Goal: Transaction & Acquisition: Purchase product/service

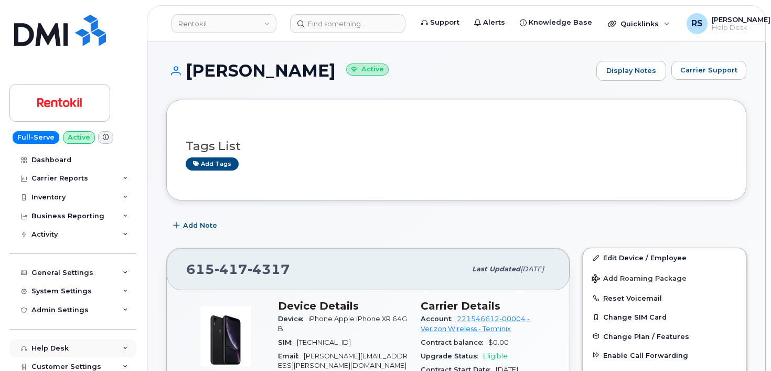
click at [12, 353] on div "Help Desk" at bounding box center [72, 348] width 127 height 19
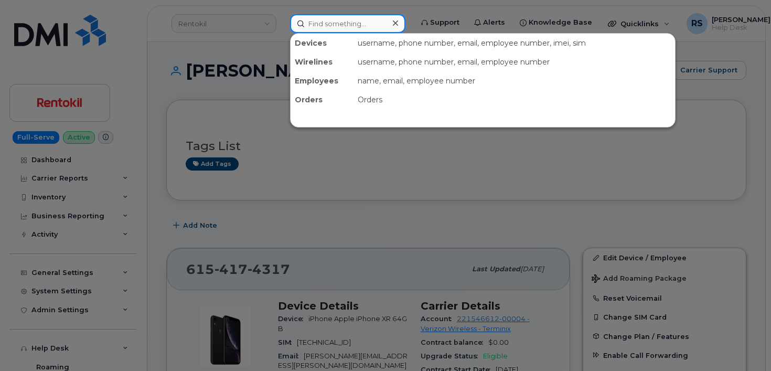
click at [322, 24] on input at bounding box center [347, 23] width 115 height 19
paste input "Samuel Henry"
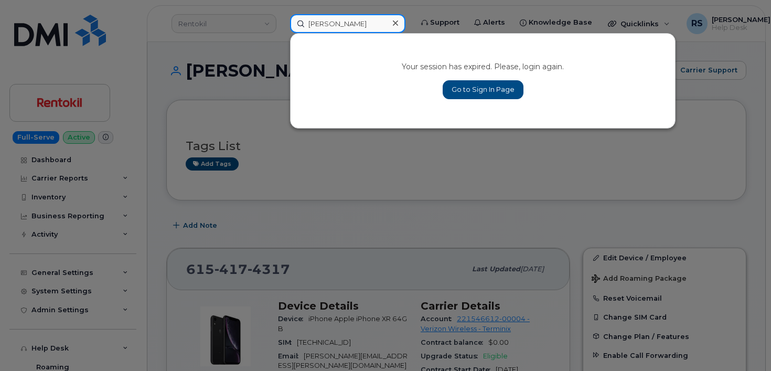
type input "Samuel Henry"
click at [487, 88] on link "Go to Sign In Page" at bounding box center [482, 89] width 81 height 19
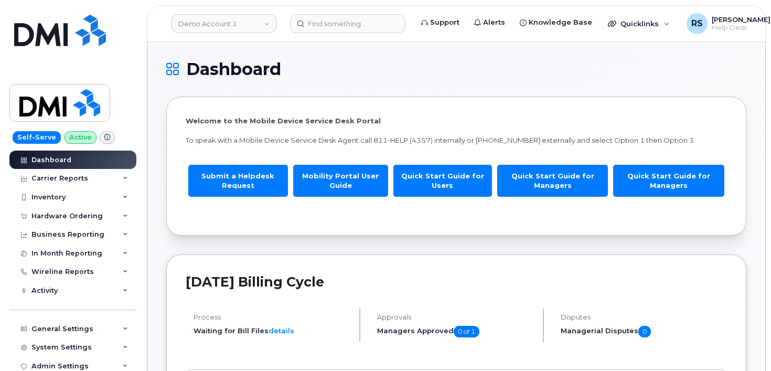
click at [323, 18] on input at bounding box center [347, 23] width 115 height 19
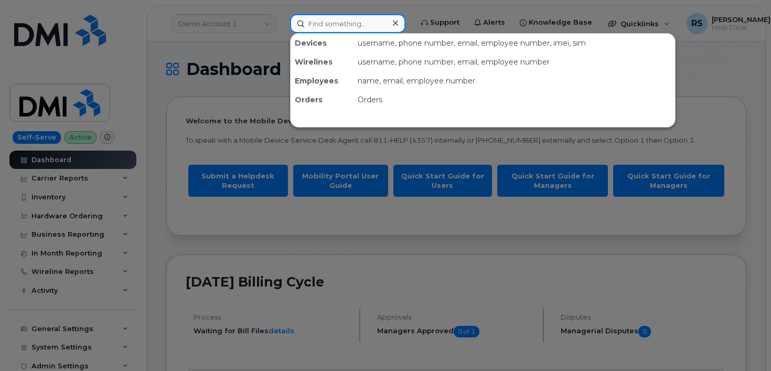
paste input "Samuel Henry"
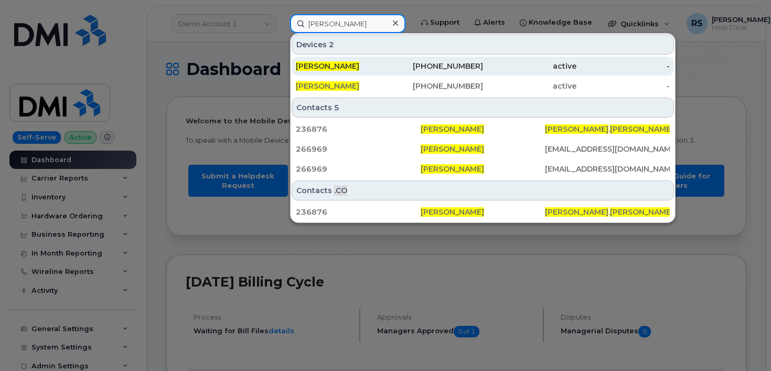
type input "Samuel Henry"
click at [336, 64] on span "SAMUEL HENRY" at bounding box center [327, 65] width 63 height 9
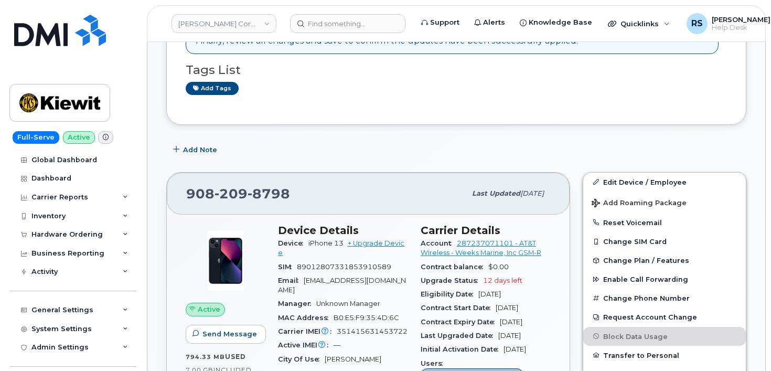
scroll to position [245, 0]
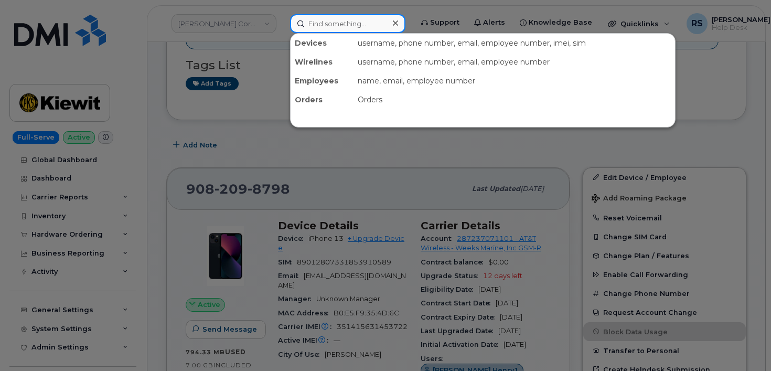
click at [317, 20] on input at bounding box center [347, 23] width 115 height 19
paste input "303276"
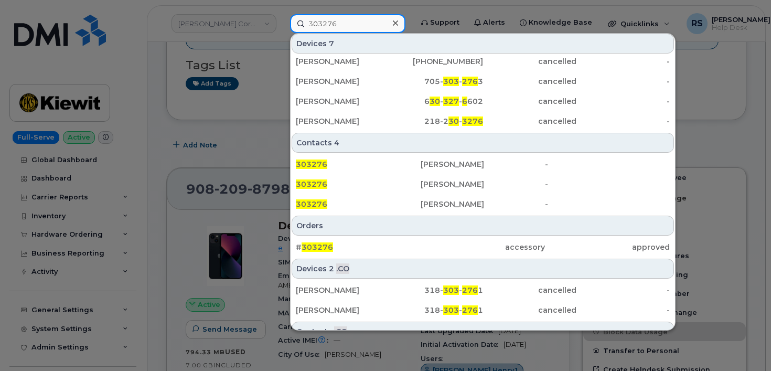
scroll to position [70, 0]
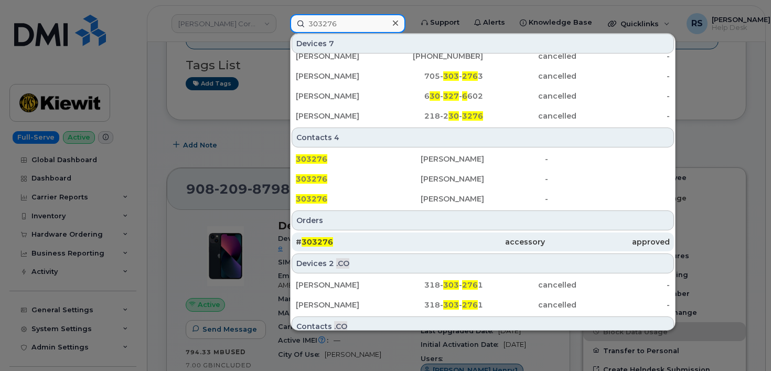
type input "303276"
click at [318, 242] on span "303276" at bounding box center [316, 241] width 31 height 9
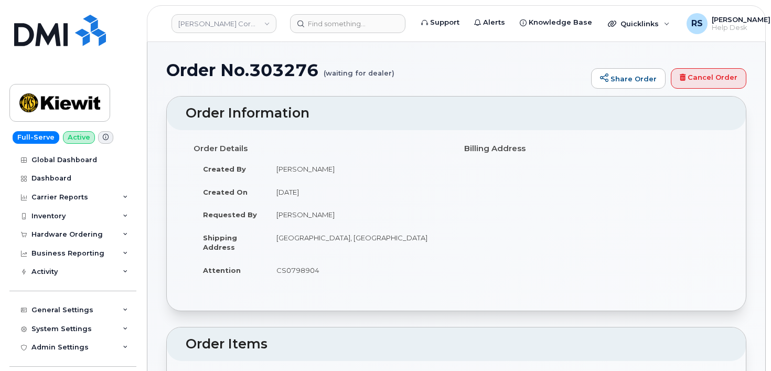
click at [444, 69] on h1 "Order No.303276 (waiting for dealer)" at bounding box center [375, 70] width 419 height 18
click at [468, 61] on h1 "Order No.303276 (waiting for dealer)" at bounding box center [375, 70] width 419 height 18
click at [8, 358] on div "Full-Serve Active Global Dashboard Dashboard Carrier Reports Monthly Billing Da…" at bounding box center [71, 185] width 142 height 371
click at [439, 69] on h1 "Order No.303276 (waiting for dealer)" at bounding box center [375, 70] width 419 height 18
click at [466, 69] on h1 "Order No.303276 (waiting for dealer)" at bounding box center [375, 70] width 419 height 18
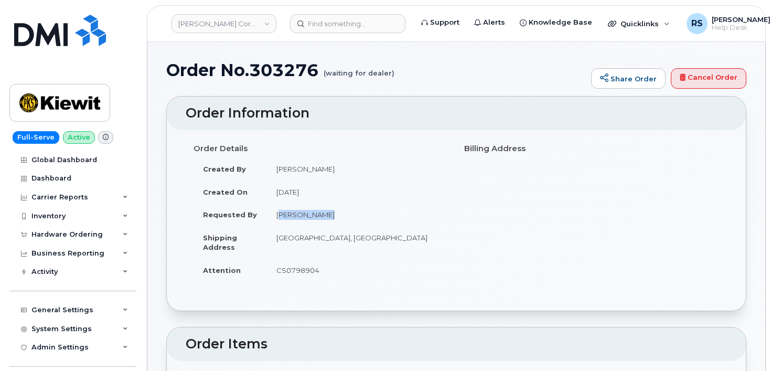
drag, startPoint x: 277, startPoint y: 213, endPoint x: 323, endPoint y: 214, distance: 46.2
click at [327, 215] on td "[PERSON_NAME]" at bounding box center [357, 214] width 181 height 23
copy td "[PERSON_NAME]"
click at [269, 72] on h1 "Order No.303276 (waiting for dealer)" at bounding box center [375, 70] width 419 height 18
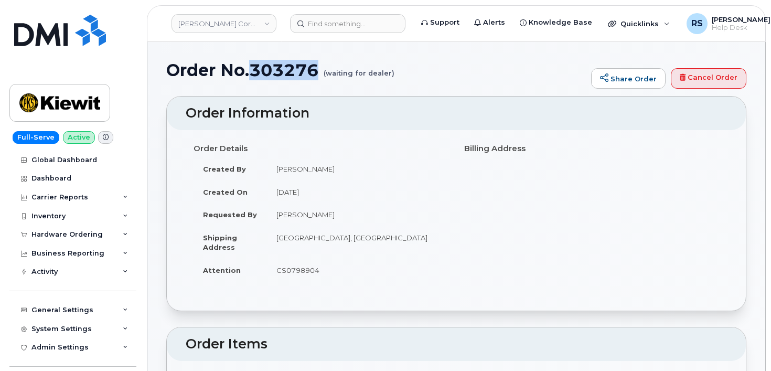
copy h1 "303276"
drag, startPoint x: 278, startPoint y: 216, endPoint x: 327, endPoint y: 216, distance: 48.8
click at [327, 216] on td "[PERSON_NAME]" at bounding box center [357, 214] width 181 height 23
copy td "Samuel Henry"
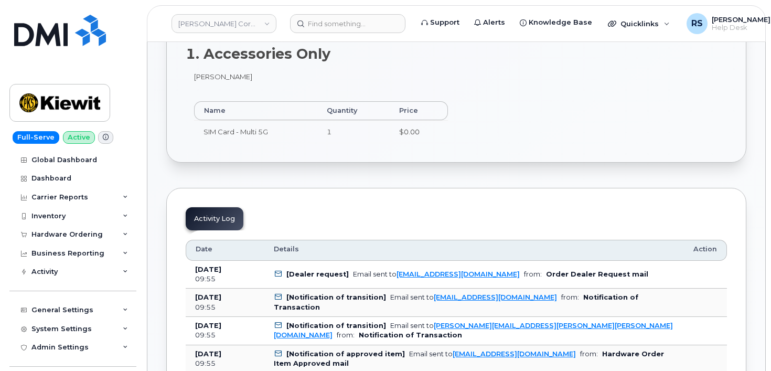
scroll to position [350, 0]
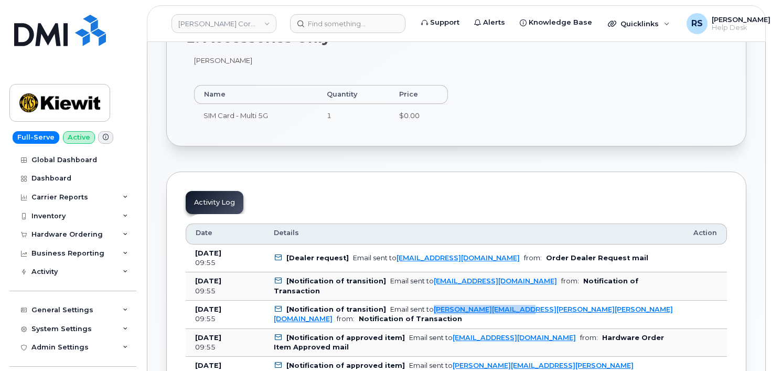
drag, startPoint x: 535, startPoint y: 316, endPoint x: 429, endPoint y: 317, distance: 106.4
click at [429, 317] on td "[Notification of transition] Email sent to SAMUEL.HENRY@KIEWIT.COM from: Notifi…" at bounding box center [473, 314] width 419 height 28
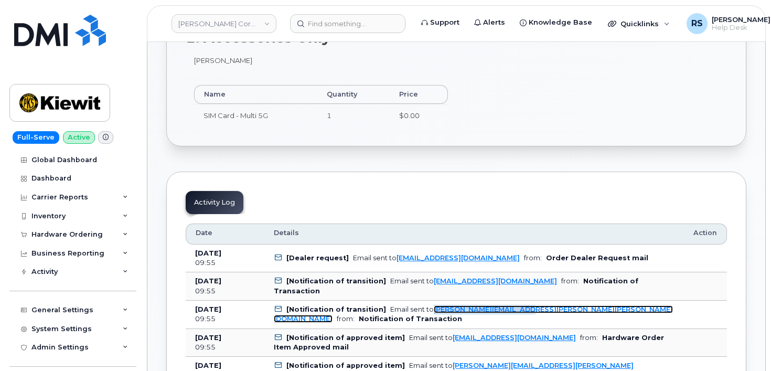
copy link "SAMUEL.HENRY@KIEWIT.COM"
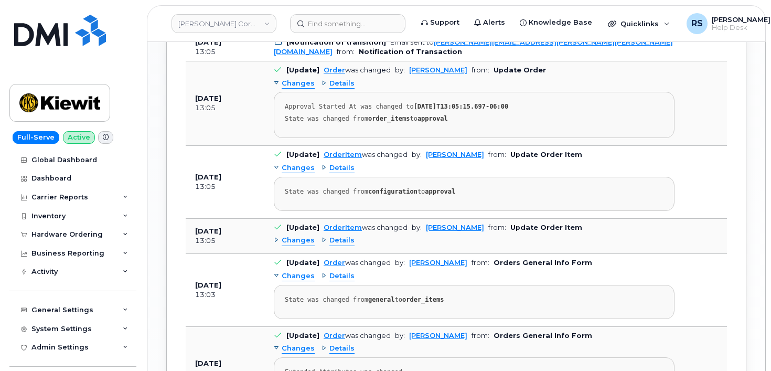
scroll to position [1153, 0]
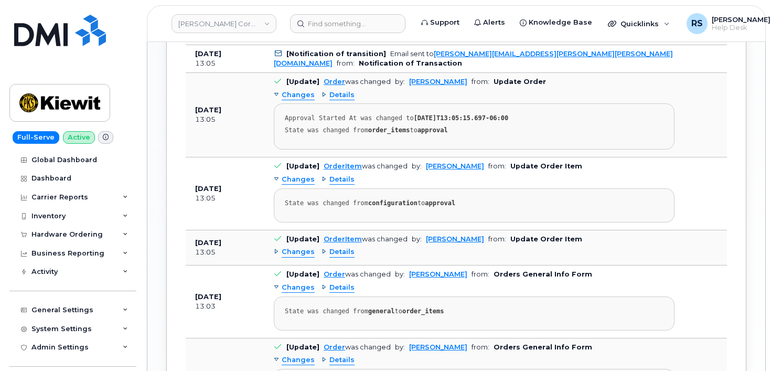
click at [6, 337] on div "Full-Serve Active Global Dashboard Dashboard Carrier Reports Monthly Billing Da…" at bounding box center [71, 185] width 142 height 371
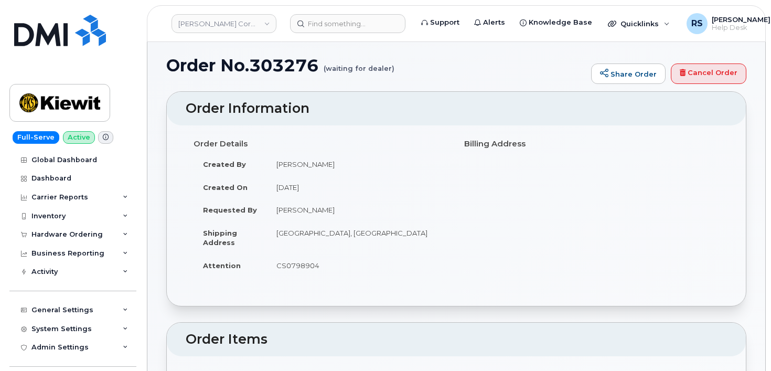
scroll to position [0, 0]
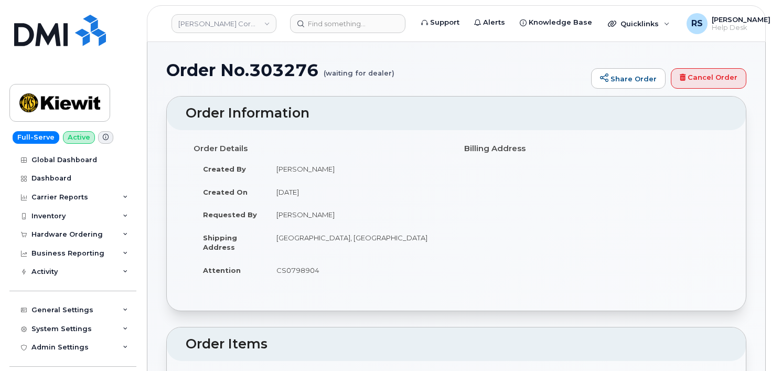
click at [447, 70] on h1 "Order No.303276 (waiting for dealer)" at bounding box center [375, 70] width 419 height 18
click at [420, 61] on h1 "Order No.303276 (waiting for dealer)" at bounding box center [375, 70] width 419 height 18
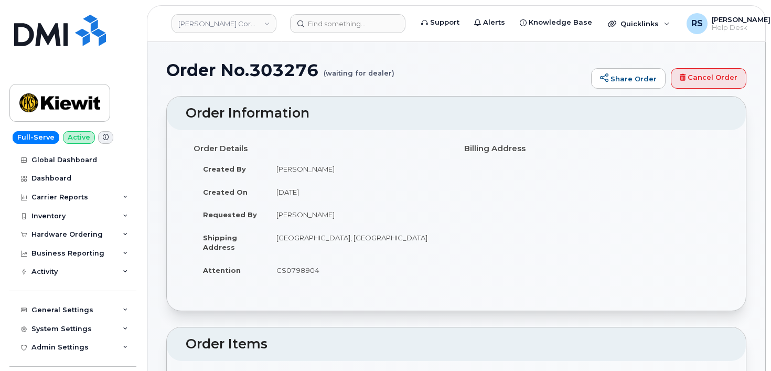
click at [62, 237] on div "Hardware Ordering" at bounding box center [66, 234] width 71 height 8
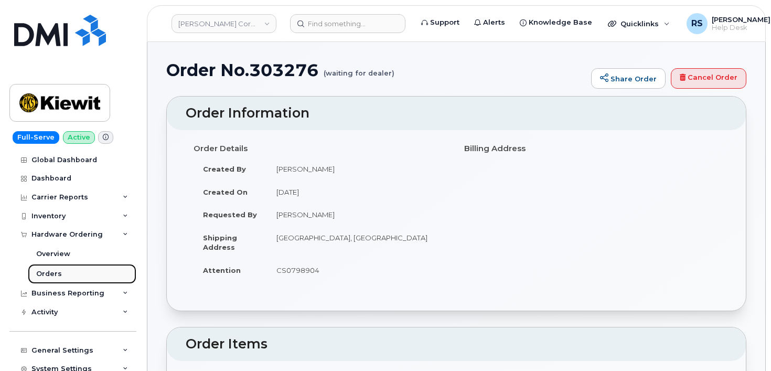
click at [53, 277] on div "Orders" at bounding box center [49, 273] width 26 height 9
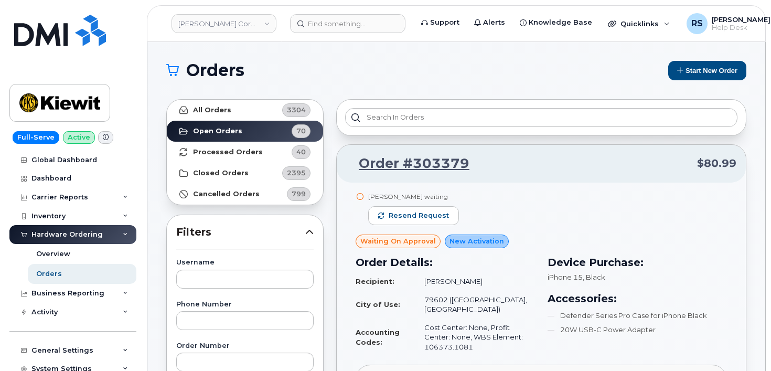
click at [406, 65] on h1 "Orders" at bounding box center [412, 70] width 492 height 17
click at [697, 71] on button "Start New Order" at bounding box center [707, 70] width 78 height 19
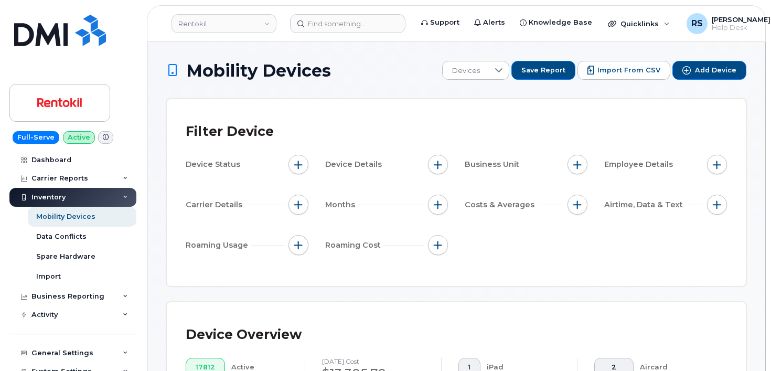
click at [212, 109] on div "Filter Device Device Status Device Details Business Unit Employee Details Carri…" at bounding box center [456, 192] width 579 height 187
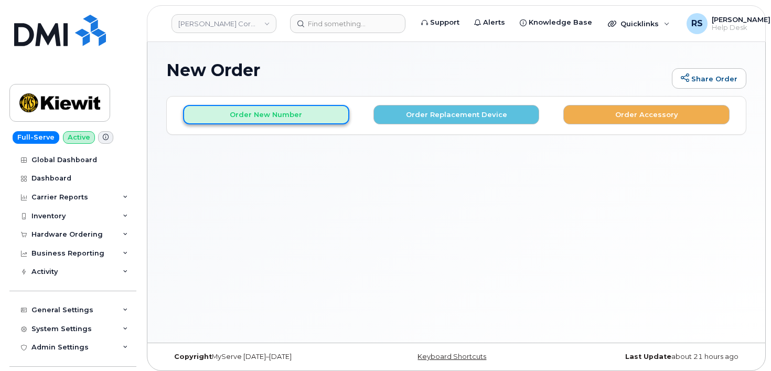
click at [279, 113] on button "Order New Number" at bounding box center [266, 114] width 166 height 19
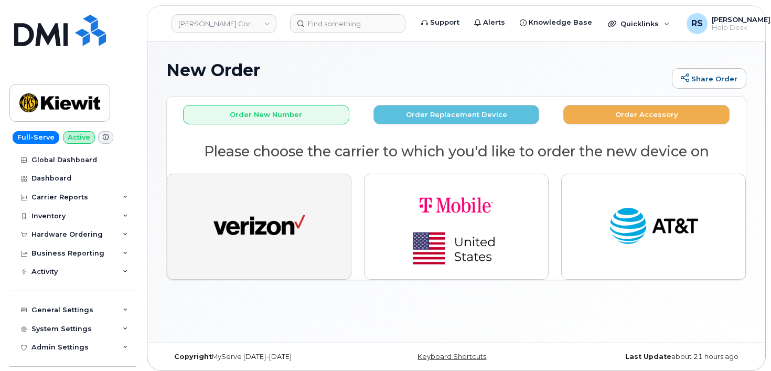
click at [242, 232] on img "button" at bounding box center [259, 226] width 92 height 47
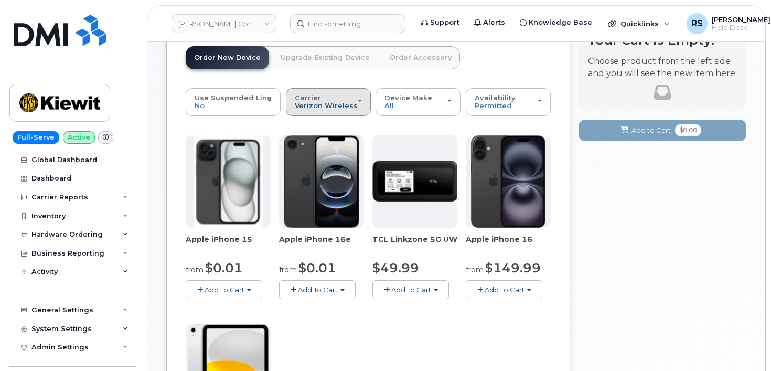
scroll to position [70, 0]
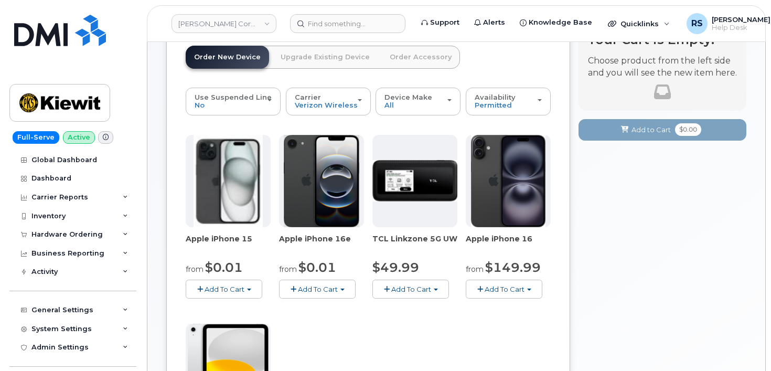
click at [600, 292] on div "Your Cart is Empty! Choose product from the left side and you will see the new …" at bounding box center [662, 350] width 168 height 649
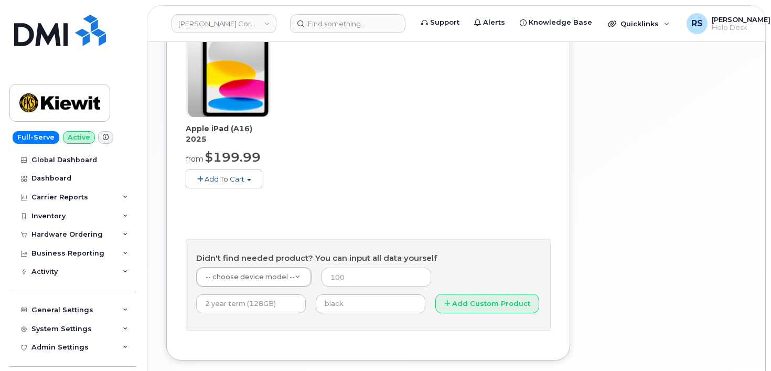
scroll to position [384, 0]
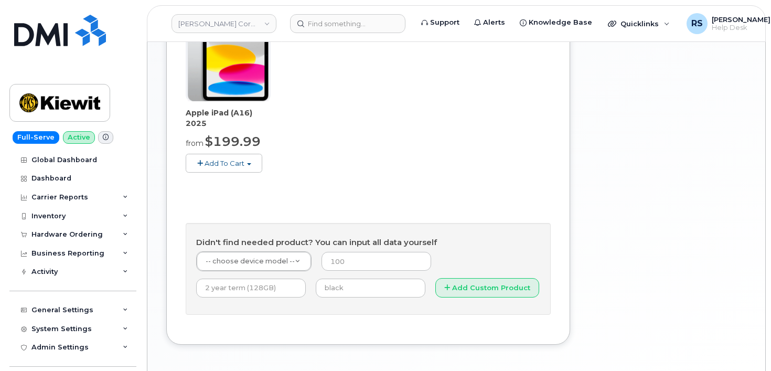
click at [596, 243] on div "Your Cart is Empty! Choose product from the left side and you will see the new …" at bounding box center [662, 36] width 168 height 649
click at [656, 142] on div "Your Cart is Empty! Choose product from the left side and you will see the new …" at bounding box center [662, 36] width 168 height 649
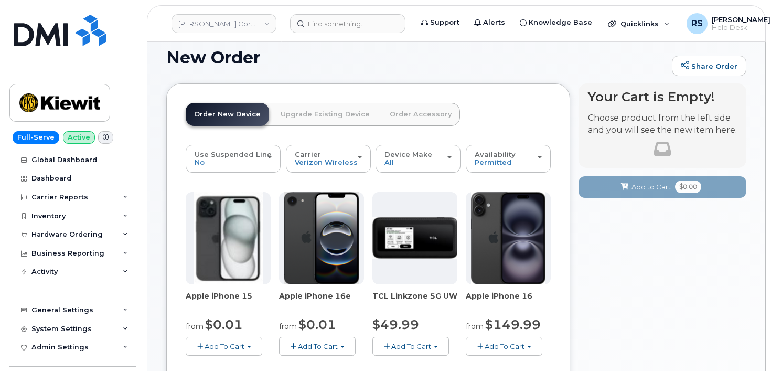
scroll to position [0, 0]
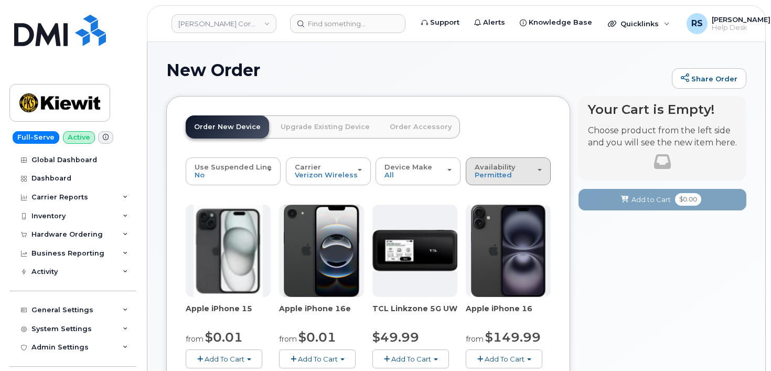
click at [471, 164] on button "Availability Permitted All" at bounding box center [508, 170] width 85 height 27
click at [494, 194] on label "Permitted" at bounding box center [492, 195] width 49 height 13
click at [0, 0] on input "Permitted" at bounding box center [0, 0] width 0 height 0
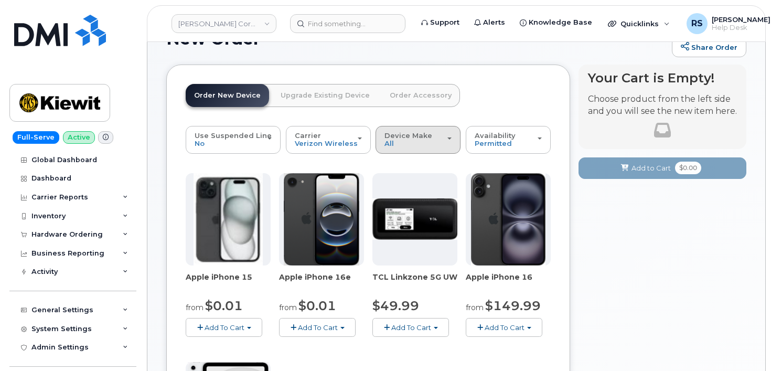
scroll to position [70, 0]
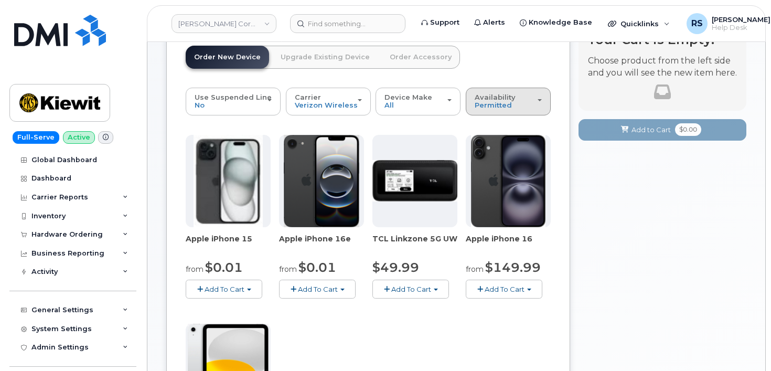
click at [491, 97] on span "Availability" at bounding box center [494, 97] width 41 height 8
click at [482, 145] on label "All" at bounding box center [479, 143] width 22 height 13
click at [0, 0] on input "All" at bounding box center [0, 0] width 0 height 0
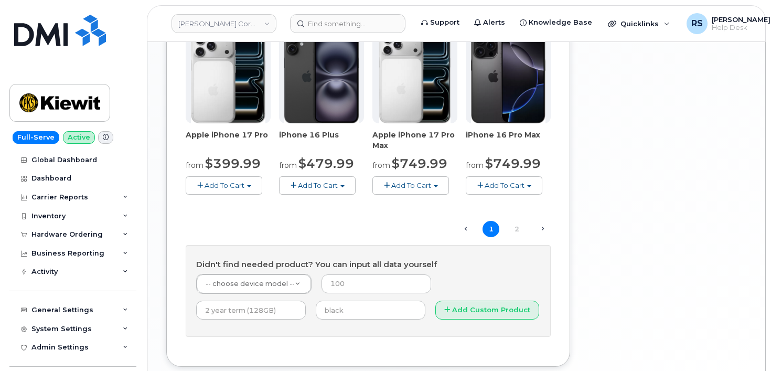
scroll to position [804, 0]
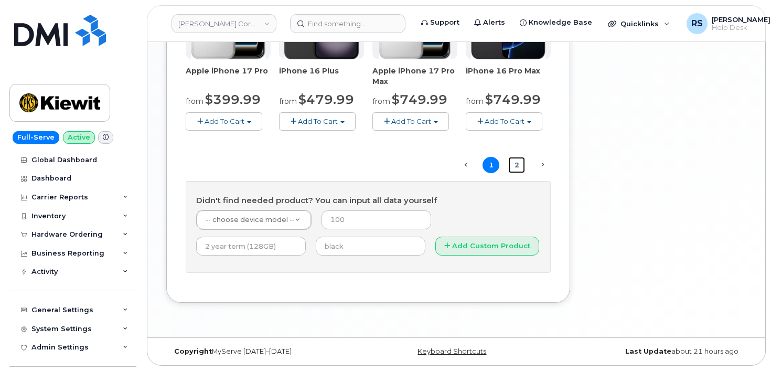
click at [521, 165] on link "2" at bounding box center [516, 165] width 17 height 16
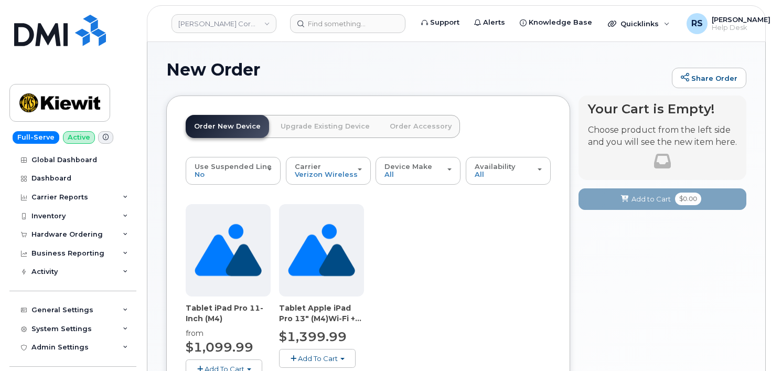
scroll to position [0, 0]
click at [436, 248] on div "Tablet iPad Pro 11-Inch (M4) from $1,099.99 Add To Cart $1099.99 - 2 Year Term …" at bounding box center [368, 299] width 365 height 191
click at [462, 109] on div "Order New Device Upgrade Existing Device Order Accessory Order new device and n…" at bounding box center [368, 323] width 404 height 455
click at [450, 275] on div "Tablet iPad Pro 11-Inch (M4) from $1,099.99 Add To Cart $1099.99 - 2 Year Term …" at bounding box center [368, 299] width 365 height 191
click at [155, 185] on div "New Order Share Order × Share This Order If you want to allow others to create …" at bounding box center [456, 313] width 618 height 543
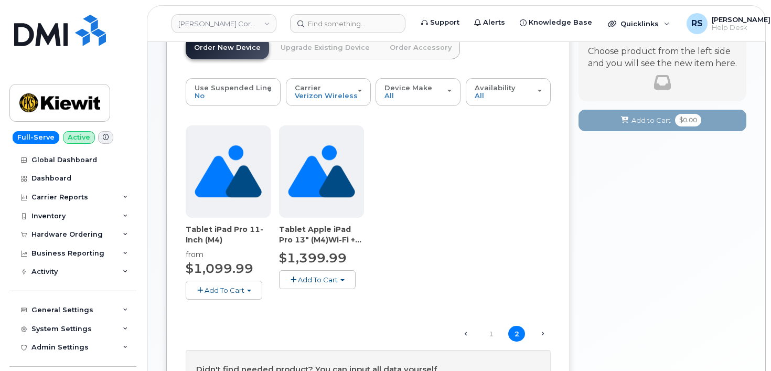
scroll to position [70, 0]
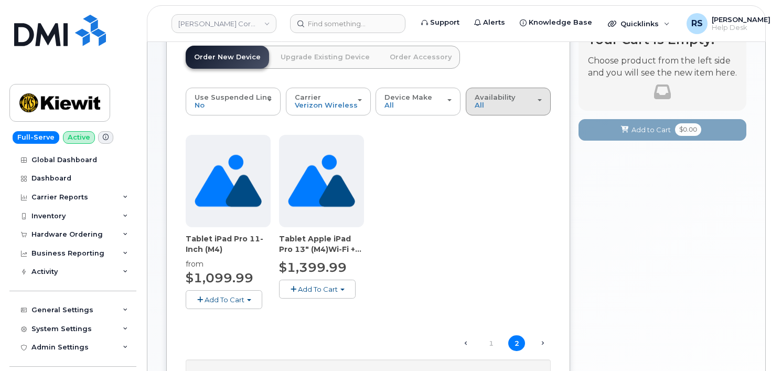
click at [477, 93] on span "Availability" at bounding box center [494, 97] width 41 height 8
click at [480, 146] on label "All" at bounding box center [479, 143] width 22 height 13
click at [0, 0] on input "All" at bounding box center [0, 0] width 0 height 0
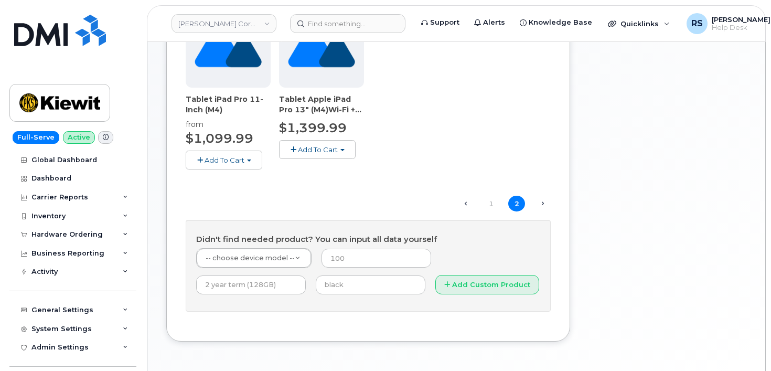
scroll to position [210, 0]
click at [489, 202] on link "1" at bounding box center [490, 203] width 17 height 16
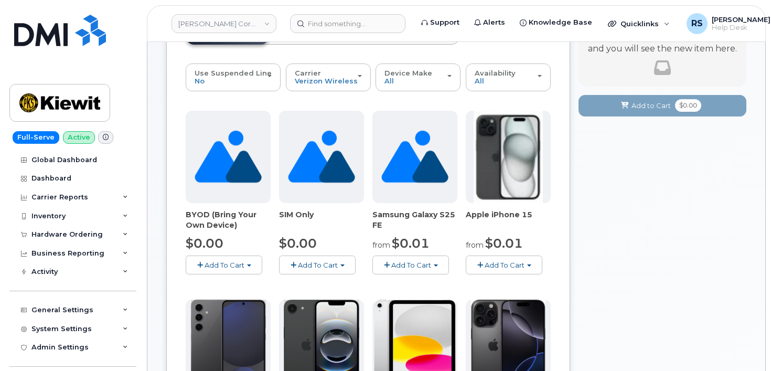
scroll to position [110, 0]
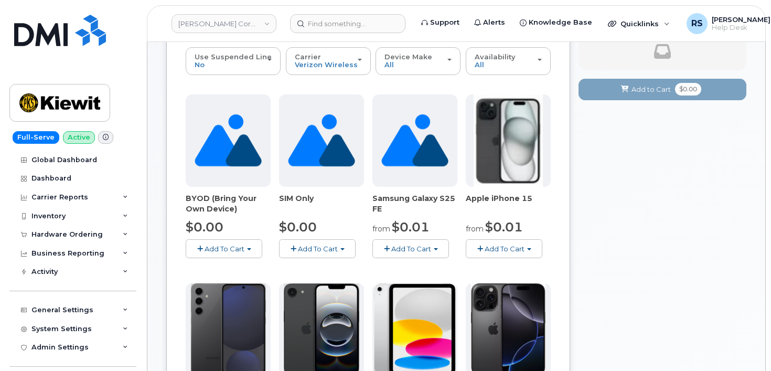
click at [220, 148] on img at bounding box center [227, 140] width 67 height 92
click at [219, 244] on span "Add To Cart" at bounding box center [224, 248] width 40 height 8
click at [223, 265] on link "$0.00 - Activation" at bounding box center [238, 268] width 100 height 13
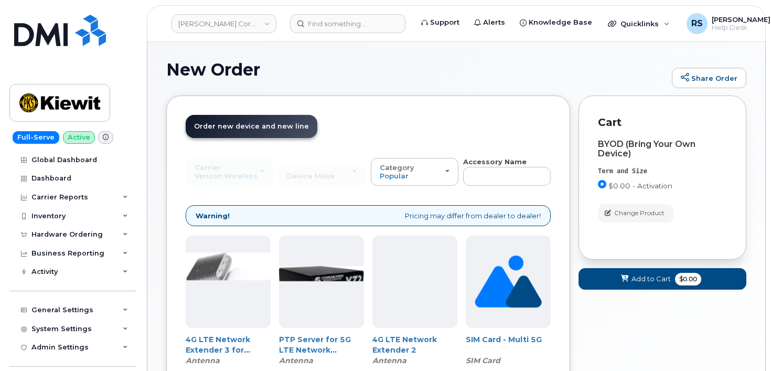
scroll to position [0, 0]
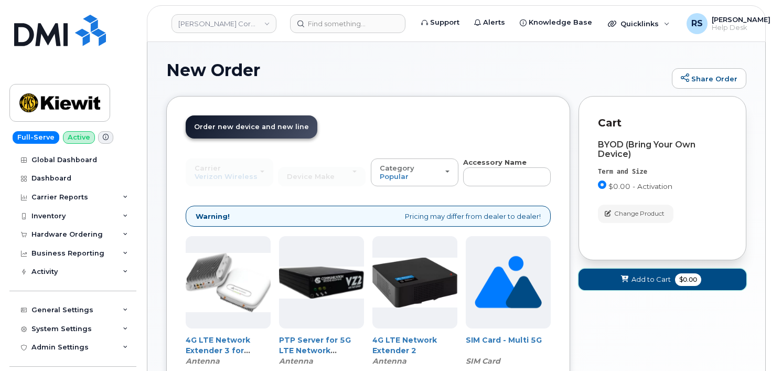
click at [629, 279] on span at bounding box center [625, 279] width 10 height 10
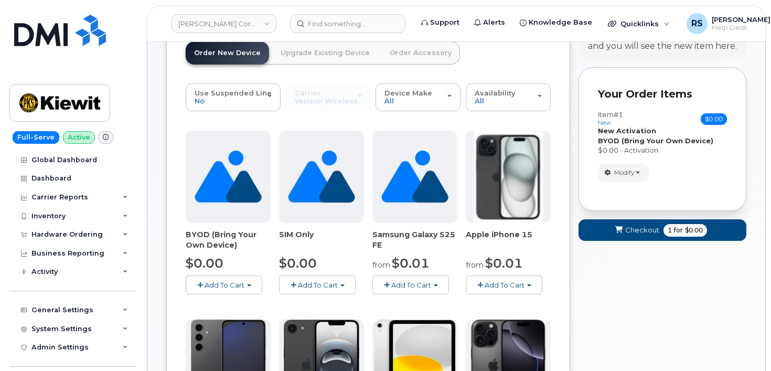
scroll to position [140, 0]
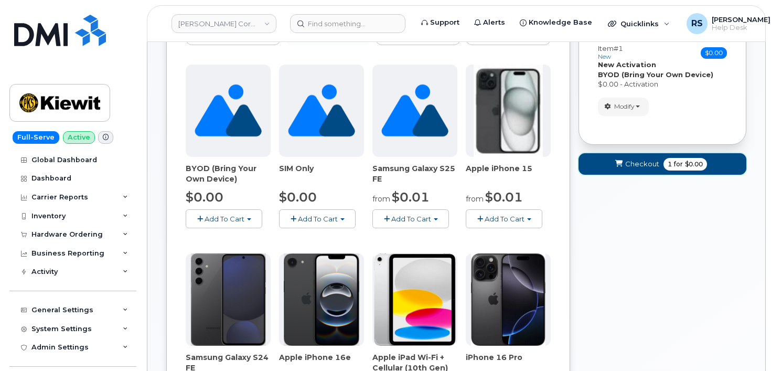
click at [628, 162] on span "Checkout" at bounding box center [642, 164] width 34 height 10
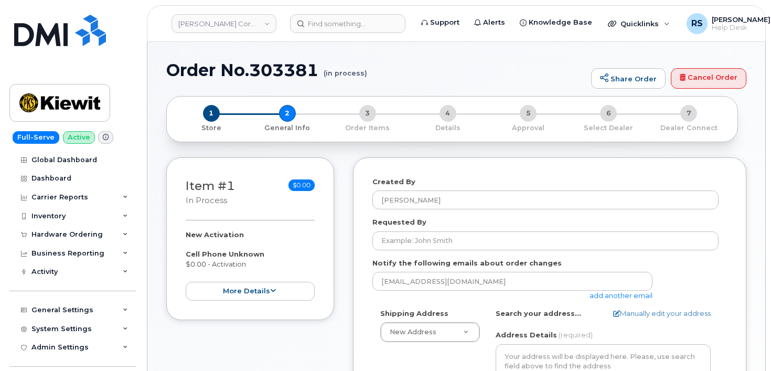
select select
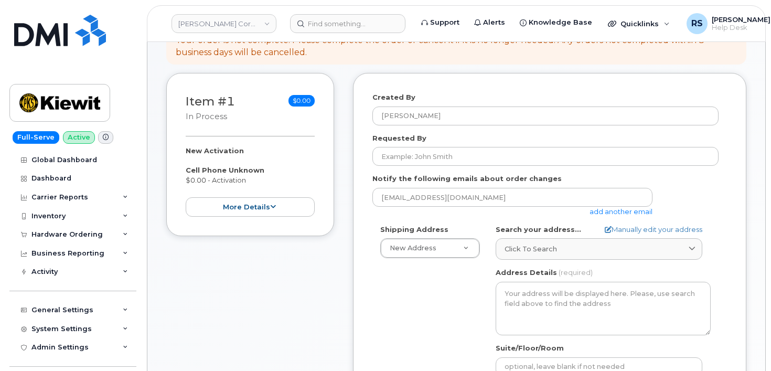
scroll to position [105, 0]
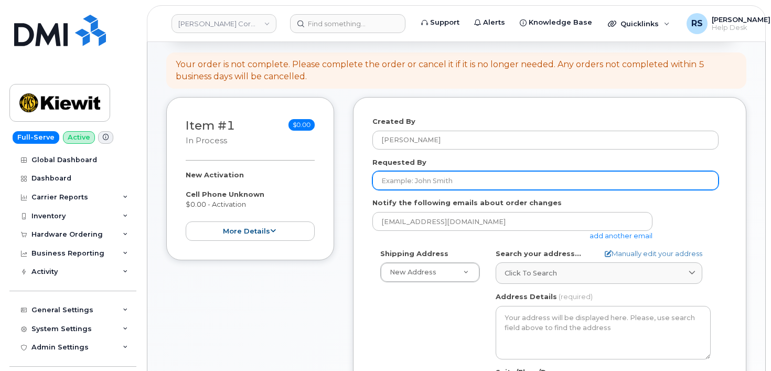
click at [387, 180] on input "Requested By" at bounding box center [545, 180] width 346 height 19
click at [394, 182] on input "Requested By" at bounding box center [545, 180] width 346 height 19
paste input "[PERSON_NAME]"
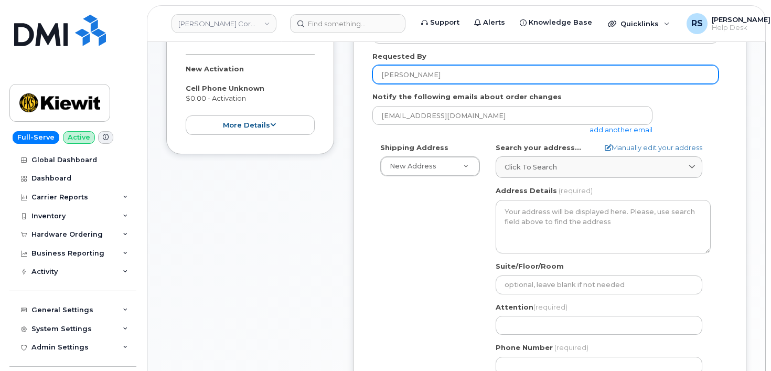
scroll to position [210, 0]
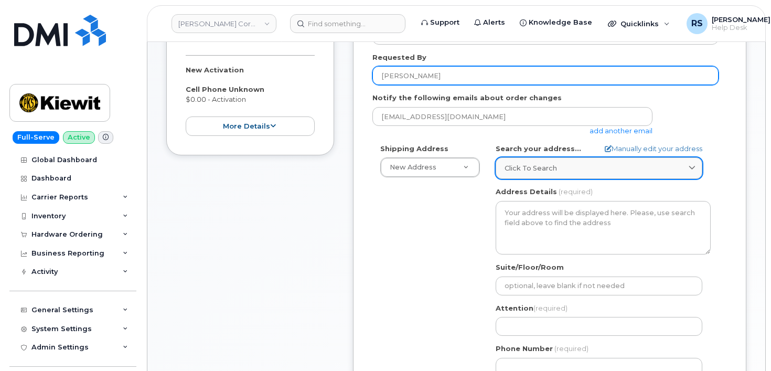
type input "[PERSON_NAME]"
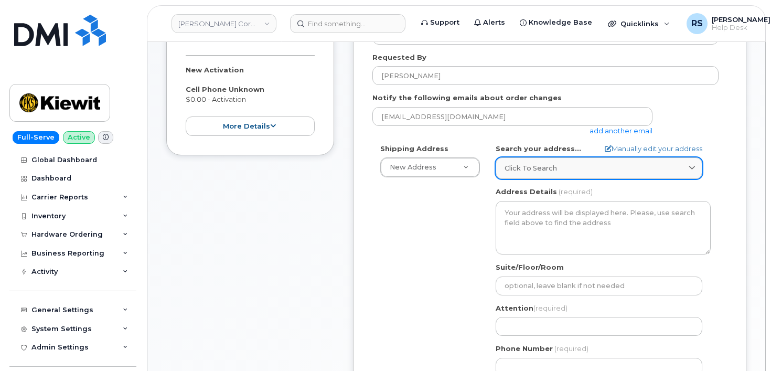
click at [522, 164] on span "Click to search" at bounding box center [530, 168] width 52 height 10
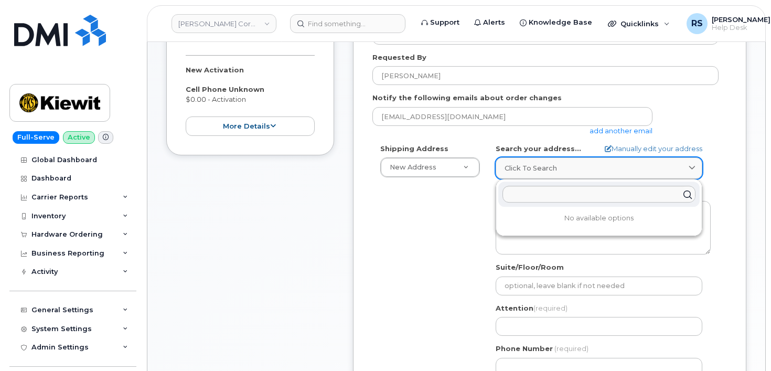
click at [512, 166] on span "Click to search" at bounding box center [530, 168] width 52 height 10
click at [510, 168] on span "Click to search" at bounding box center [530, 168] width 52 height 10
click at [520, 188] on input "text" at bounding box center [598, 194] width 193 height 17
paste input "Foot of Colony Road Jersey City, New Jersey 07305"
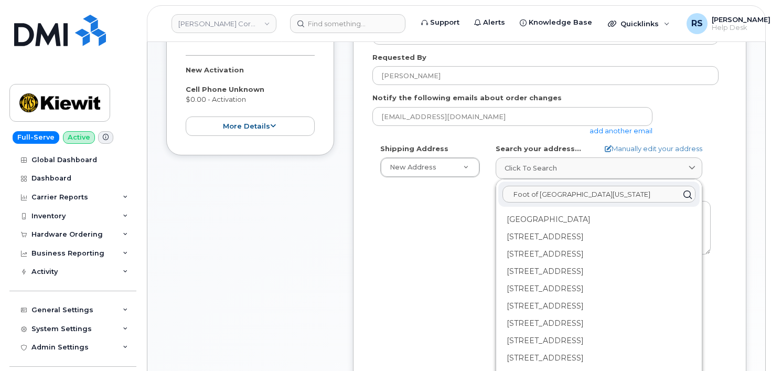
type input "Foot of Colony Road Jersey City, New Jersey 07305"
click at [429, 218] on div "Shipping Address New Address New Address AB Search your address... Manually edi…" at bounding box center [545, 264] width 346 height 241
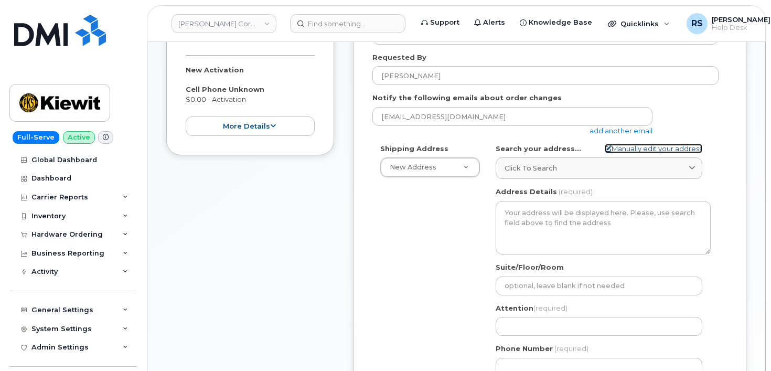
click at [604, 148] on icon at bounding box center [607, 148] width 7 height 7
select select
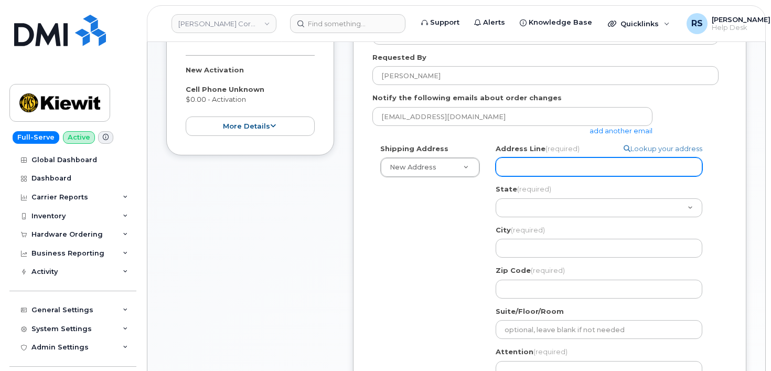
click at [516, 166] on input "Address Line (required)" at bounding box center [598, 166] width 207 height 19
paste input "Foot of Colony Road Jersey City, New Jersey 07305"
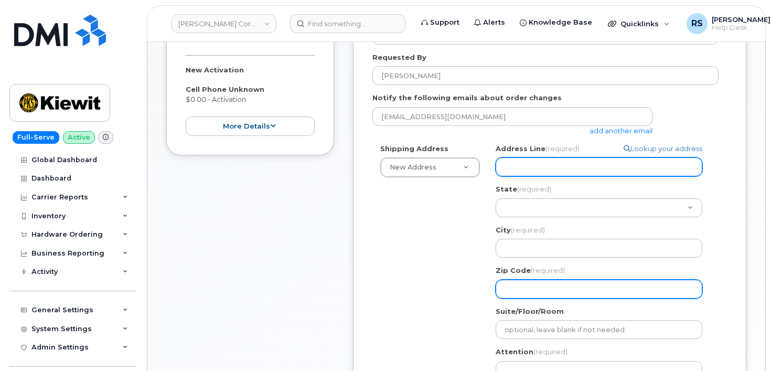
select select
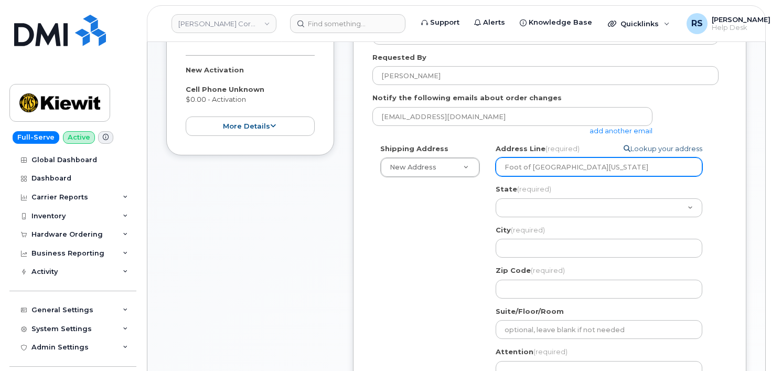
type input "Foot of Colony Road Jersey City, New Jersey 07305"
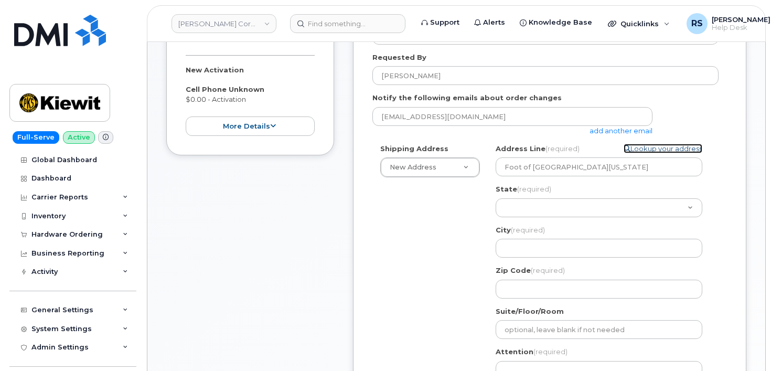
click at [638, 145] on link "Lookup your address" at bounding box center [662, 149] width 79 height 10
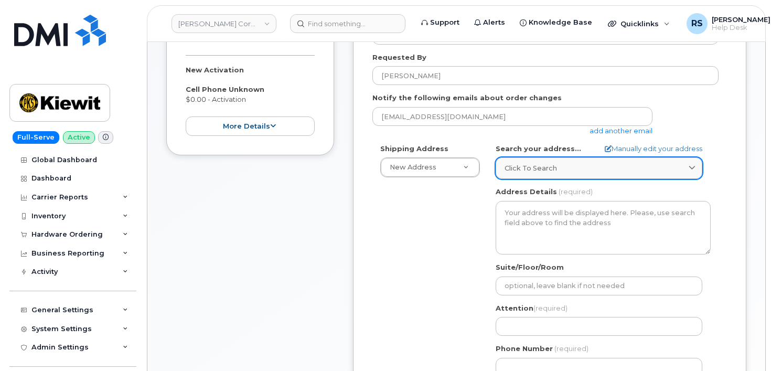
click at [612, 165] on div "Click to search" at bounding box center [598, 168] width 189 height 10
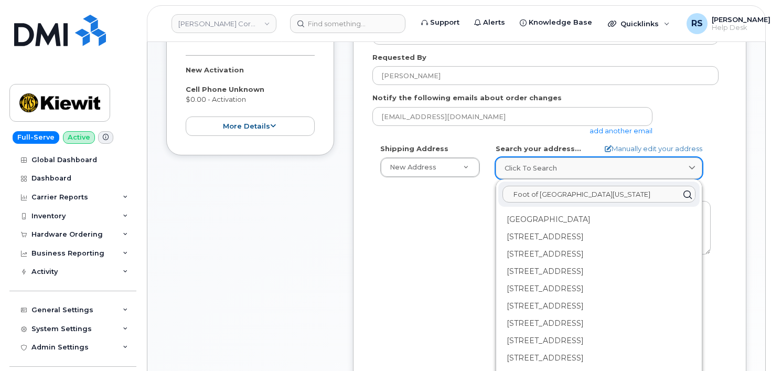
scroll to position [0, 4]
click at [508, 197] on input "Foot of Colony Road Jersey City, New Jersey 07305" at bounding box center [598, 194] width 193 height 17
click at [667, 193] on input "Foot of Colony Road Jersey City, New Jersey 07305" at bounding box center [598, 194] width 193 height 17
click at [704, 111] on div "ssayres@dminc.com add another email" at bounding box center [545, 121] width 346 height 29
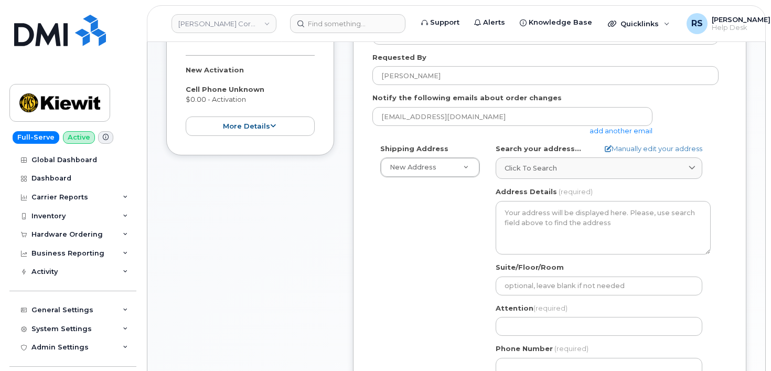
click at [715, 126] on div "ssayres@dminc.com add another email" at bounding box center [545, 121] width 346 height 29
click at [604, 147] on icon at bounding box center [607, 148] width 7 height 7
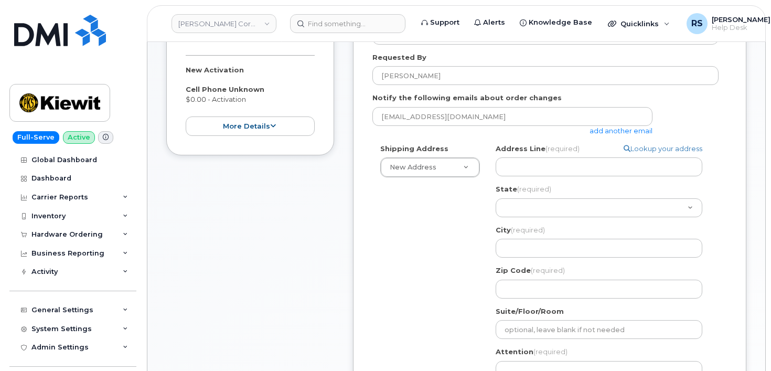
select select
type input "Foot of Colony Road Jersey City, New Jersey 07305"
select select
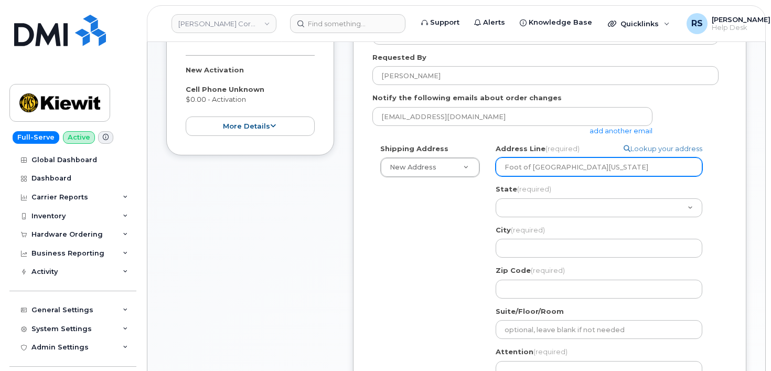
click at [687, 167] on input "Foot of Colony Road Jersey City, New Jersey 07305" at bounding box center [598, 166] width 207 height 19
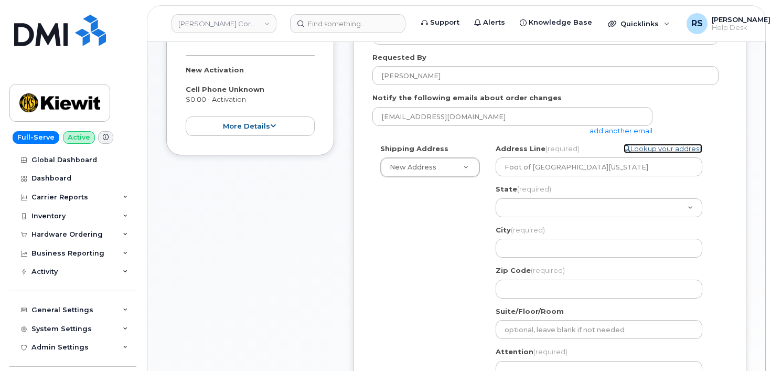
click at [630, 149] on link "Lookup your address" at bounding box center [662, 149] width 79 height 10
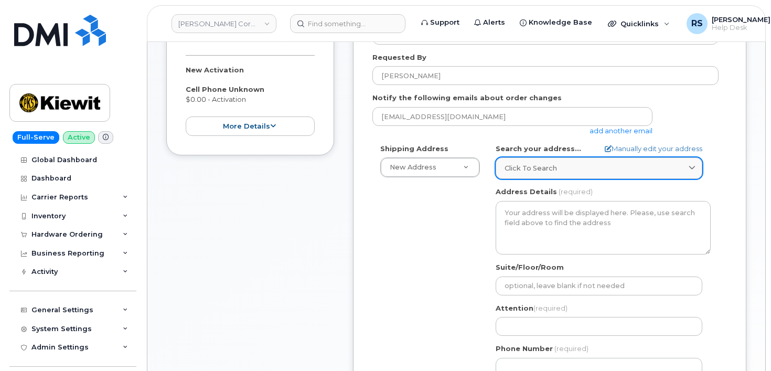
click at [520, 166] on span "Click to search" at bounding box center [530, 168] width 52 height 10
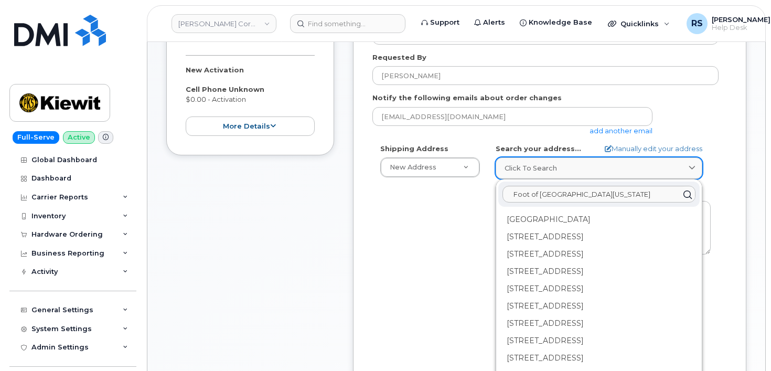
click at [520, 166] on span "Click to search" at bounding box center [530, 168] width 52 height 10
click at [685, 192] on icon at bounding box center [686, 194] width 15 height 15
click at [685, 191] on icon at bounding box center [686, 194] width 15 height 15
click at [642, 147] on link "Manually edit your address" at bounding box center [653, 149] width 98 height 10
select select
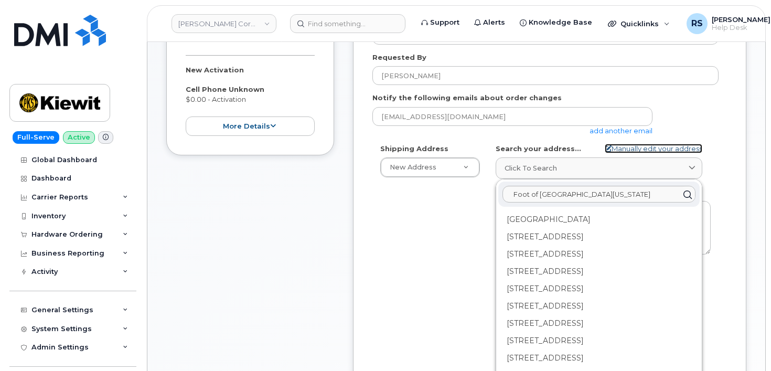
type input "Foot of Colony Road Jersey City, New Jersey 07305"
select select
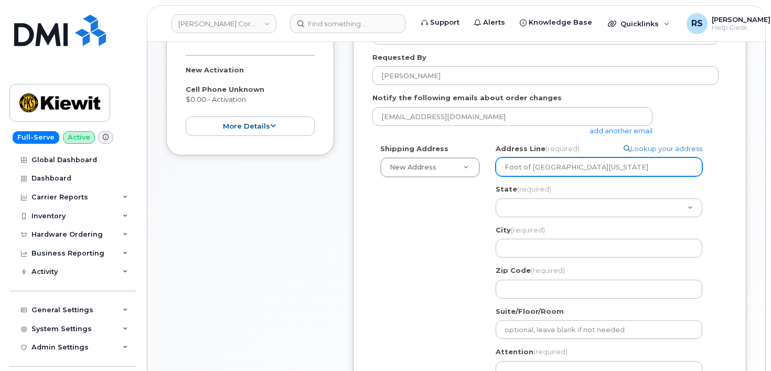
drag, startPoint x: 576, startPoint y: 167, endPoint x: 612, endPoint y: 170, distance: 35.8
click at [612, 170] on input "Foot of Colony Road Jersey City, New Jersey 07305" at bounding box center [598, 166] width 207 height 19
select select
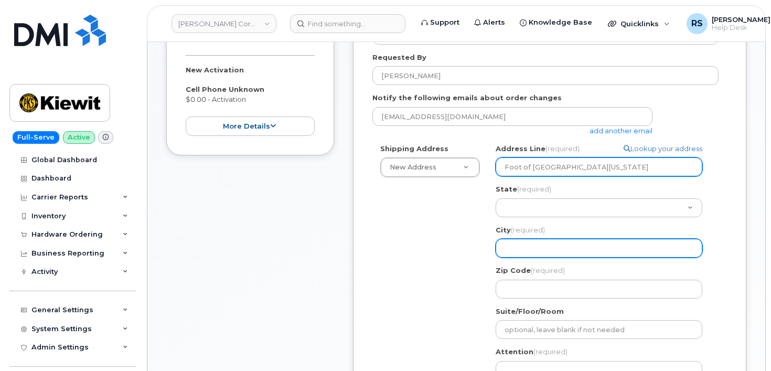
type input "Foot of Colony Road New Jersey 07305"
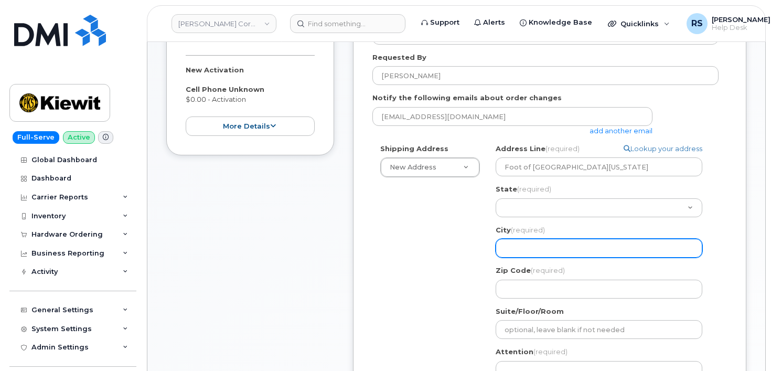
click at [510, 247] on input "City (required)" at bounding box center [598, 248] width 207 height 19
paste input "Jersey City,"
select select
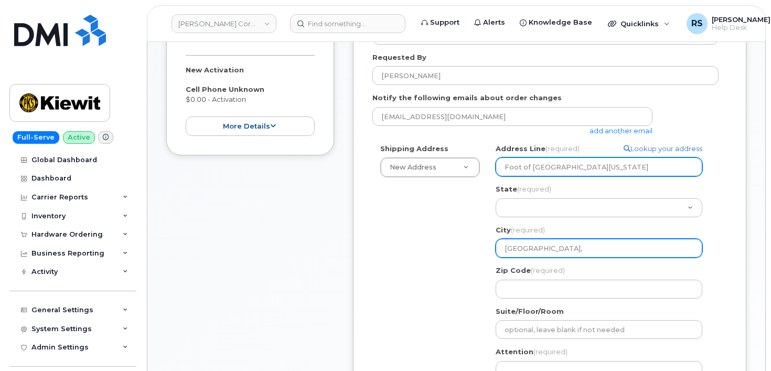
type input "Jersey City,"
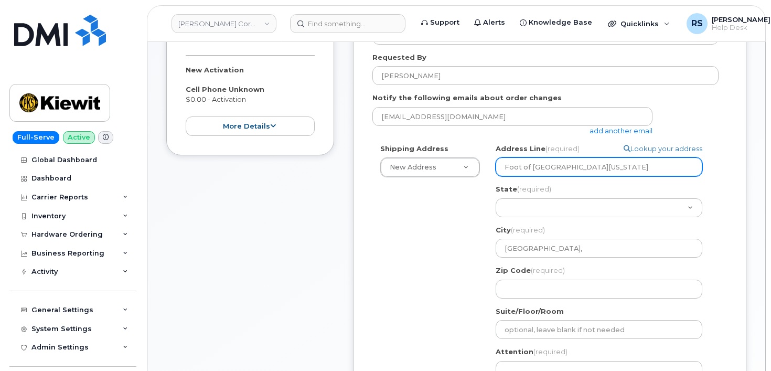
drag, startPoint x: 577, startPoint y: 168, endPoint x: 615, endPoint y: 168, distance: 38.3
click at [615, 168] on input "Foot of Colony Road New Jersey 07305" at bounding box center [598, 166] width 207 height 19
select select
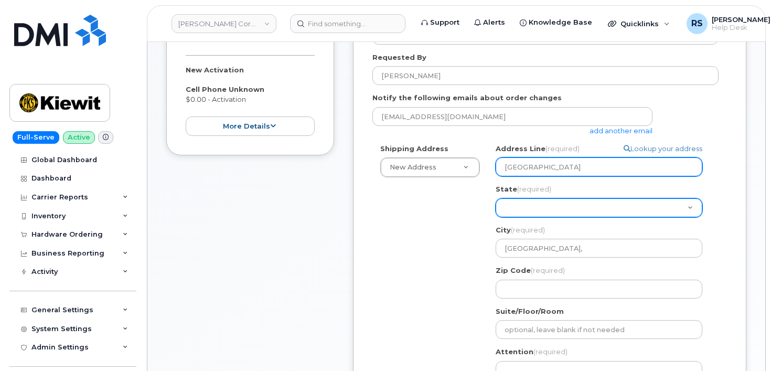
type input "Foot of Colony Road 07305"
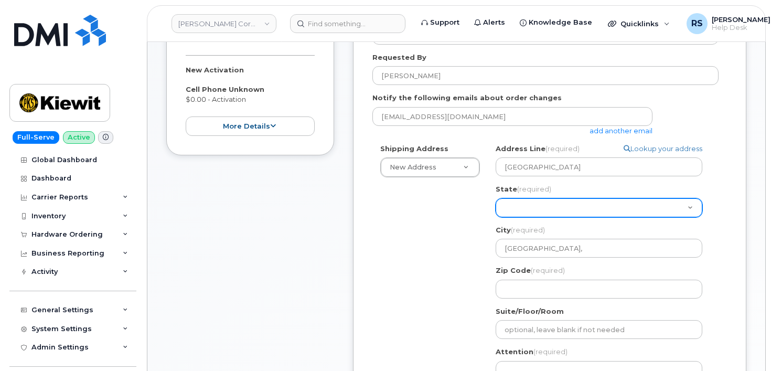
click at [514, 204] on select "Alabama Alaska American Samoa Arizona Arkansas California Colorado Connecticut …" at bounding box center [598, 207] width 207 height 19
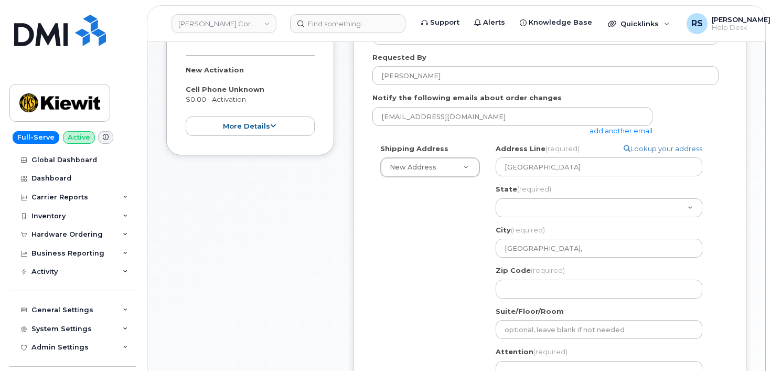
click at [468, 219] on div "Shipping Address New Address New Address Jersey City, Search your address... Ma…" at bounding box center [545, 286] width 346 height 285
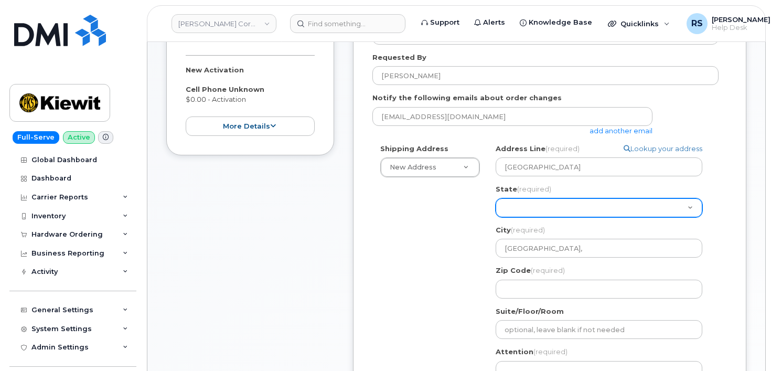
click at [515, 204] on select "Alabama Alaska American Samoa Arizona Arkansas California Colorado Connecticut …" at bounding box center [598, 207] width 207 height 19
click at [514, 202] on select "Alabama Alaska American Samoa Arizona Arkansas California Colorado Connecticut …" at bounding box center [598, 207] width 207 height 19
click at [513, 204] on select "Alabama Alaska American Samoa Arizona Arkansas California Colorado Connecticut …" at bounding box center [598, 207] width 207 height 19
click at [514, 209] on select "Alabama Alaska American Samoa Arizona Arkansas California Colorado Connecticut …" at bounding box center [598, 207] width 207 height 19
select select "NE"
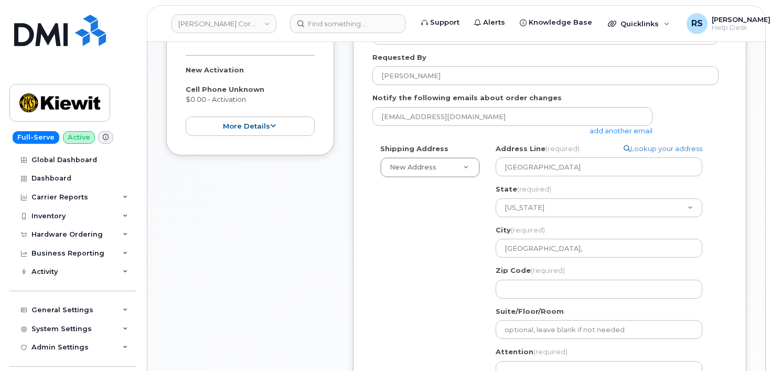
select select
click at [433, 246] on div "Shipping Address New Address New Address NE Jersey City, Search your address...…" at bounding box center [545, 286] width 346 height 285
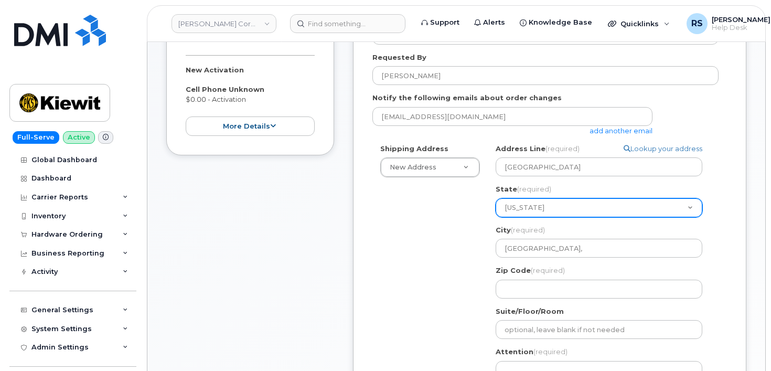
click at [548, 203] on select "Alabama Alaska American Samoa Arizona Arkansas California Colorado Connecticut …" at bounding box center [598, 207] width 207 height 19
drag, startPoint x: 547, startPoint y: 209, endPoint x: 470, endPoint y: 193, distance: 78.8
click at [471, 193] on div "Shipping Address New Address New Address NE Jersey City, Search your address...…" at bounding box center [545, 286] width 346 height 285
click at [542, 209] on select "Alabama Alaska American Samoa Arizona Arkansas California Colorado Connecticut …" at bounding box center [598, 207] width 207 height 19
select select "NJ"
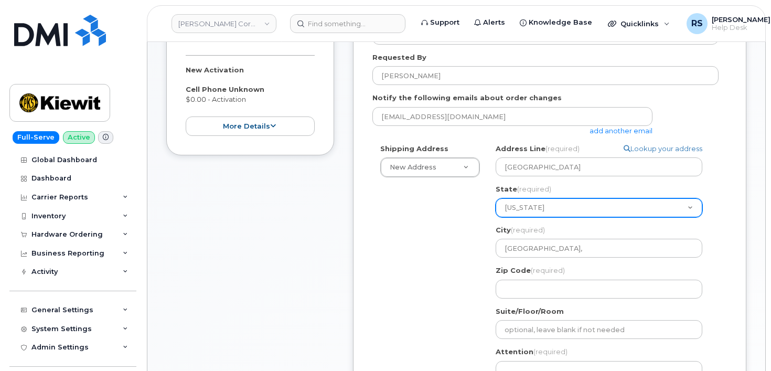
click at [495, 198] on select "Alabama Alaska American Samoa Arizona Arkansas California Colorado Connecticut …" at bounding box center [598, 207] width 207 height 19
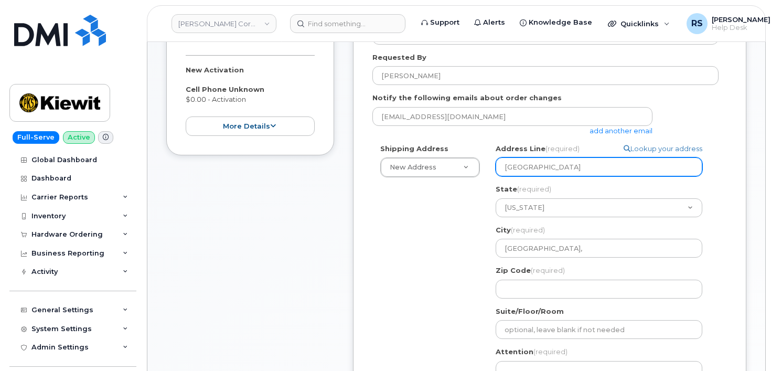
click at [587, 164] on input "Foot of Colony Road 07305" at bounding box center [598, 166] width 207 height 19
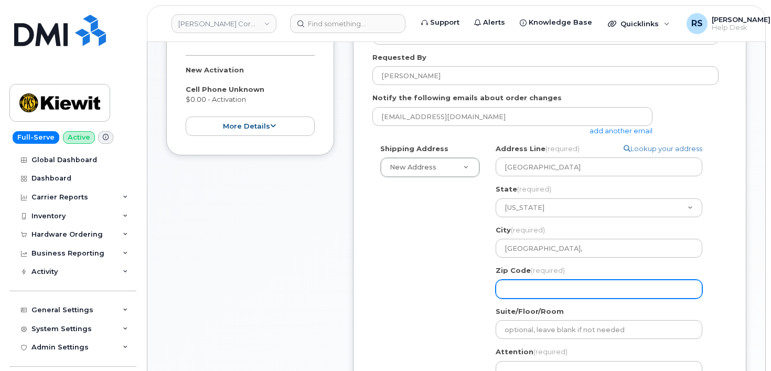
click at [518, 295] on input "Zip Code (required)" at bounding box center [598, 288] width 207 height 19
paste input "07305"
select select
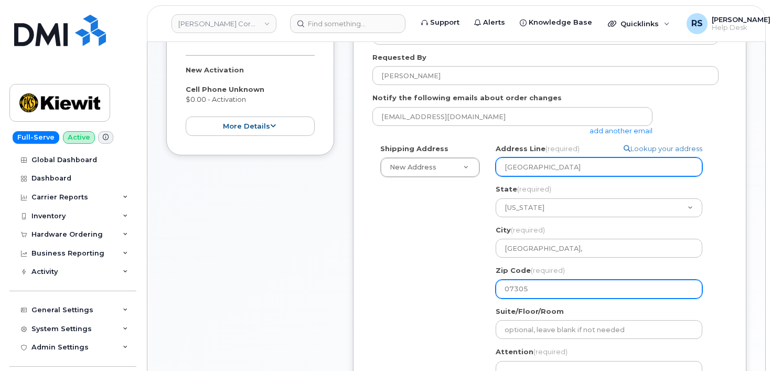
type input "07305"
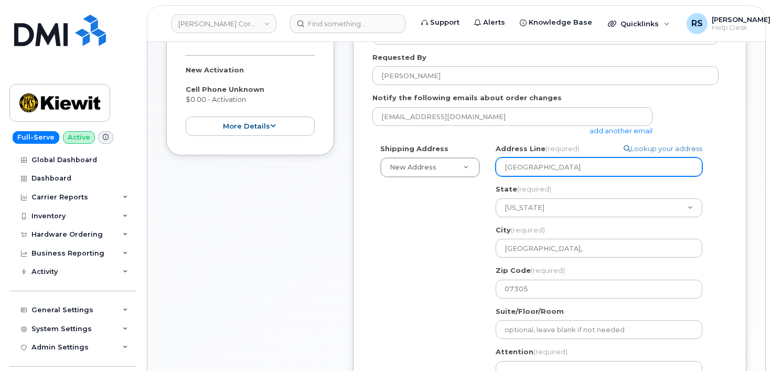
click at [614, 166] on input "Foot of Colony Road 07305" at bounding box center [598, 166] width 207 height 19
select select
type input "Foot of Colony Road 0730"
select select
type input "Foot of Colony Road 073"
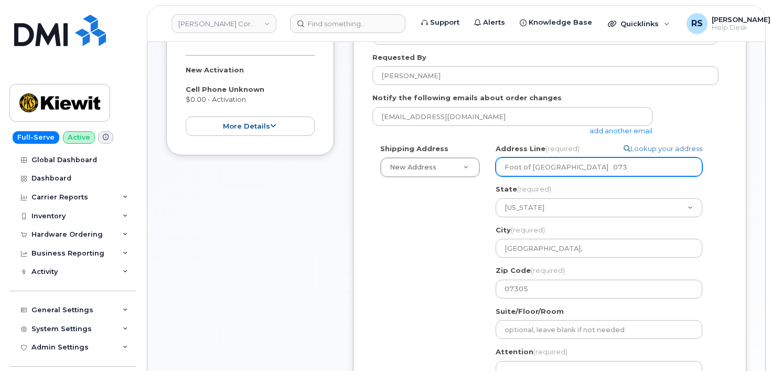
select select
type input "Foot of Colony Road 07"
select select
type input "Foot of Colony Road 0"
select select
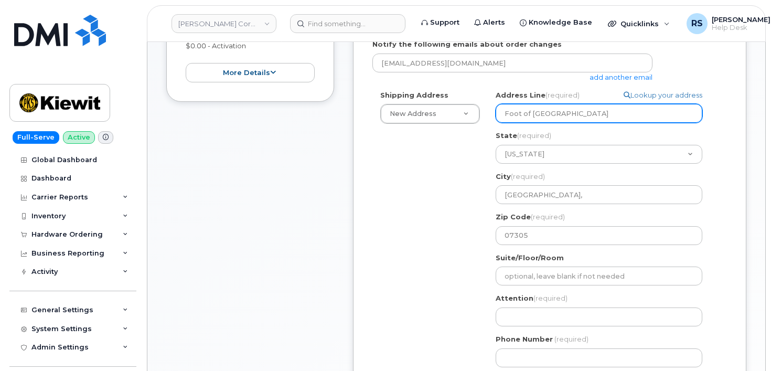
scroll to position [279, 0]
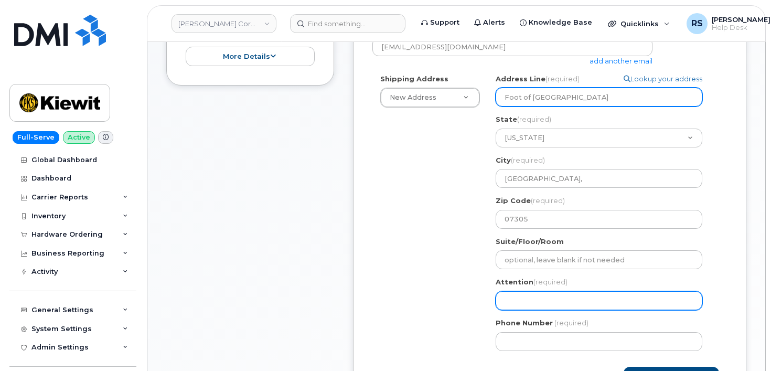
type input "Foot of [GEOGRAPHIC_DATA]"
click at [510, 300] on input "Attention (required)" at bounding box center [598, 300] width 207 height 19
click at [504, 301] on input "Attention (required)" at bounding box center [598, 300] width 207 height 19
paste input "[PERSON_NAME]"
select select
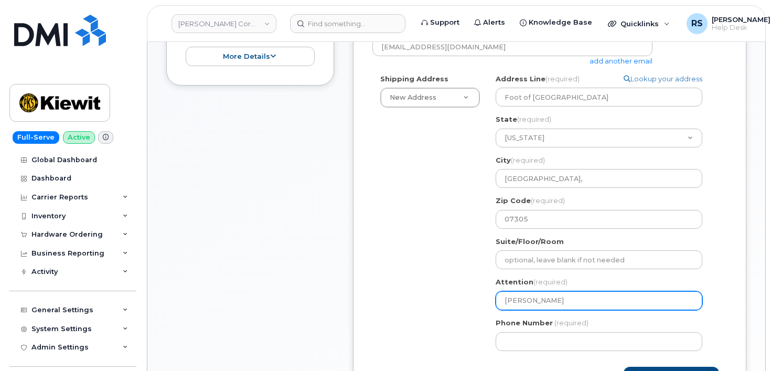
type input "[PERSON_NAME]"
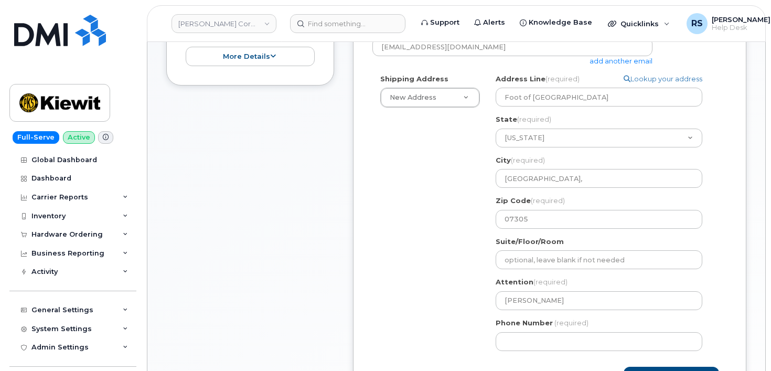
click at [452, 215] on div "Shipping Address New Address New Address NJ Jersey City, Search your address...…" at bounding box center [545, 216] width 346 height 285
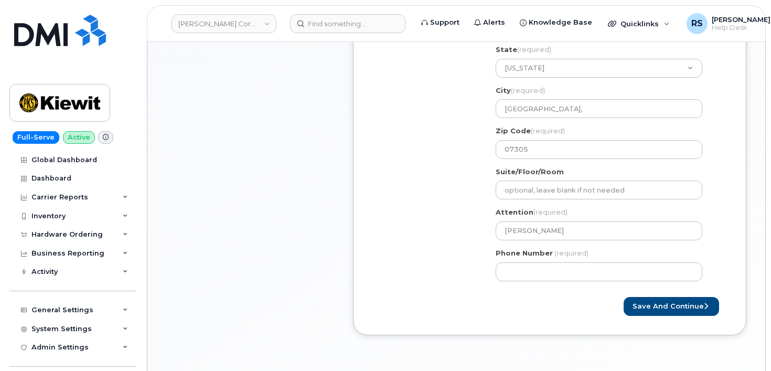
scroll to position [350, 0]
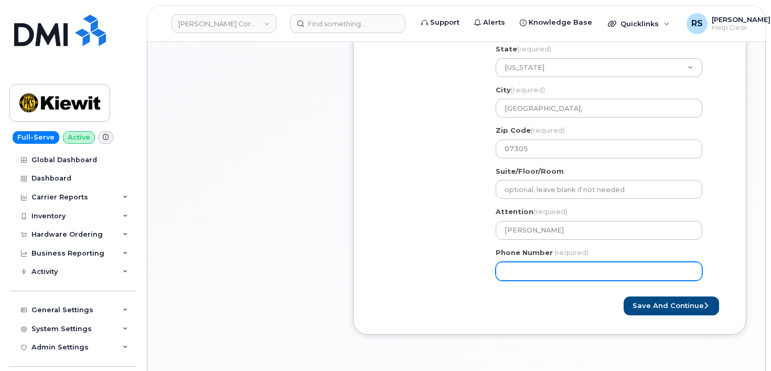
click at [510, 272] on input "Phone Number" at bounding box center [598, 271] width 207 height 19
click at [511, 271] on input "Phone Number" at bounding box center [598, 271] width 207 height 19
paste input "9082098798"
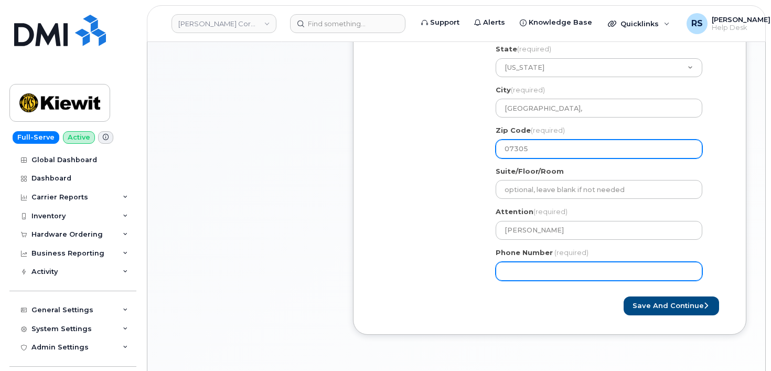
select select
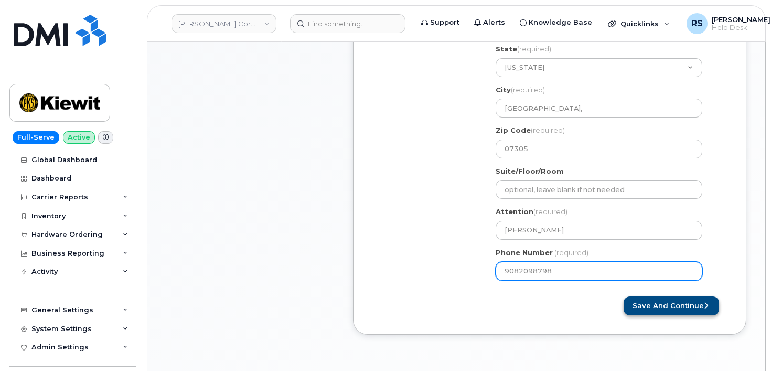
type input "9082098798"
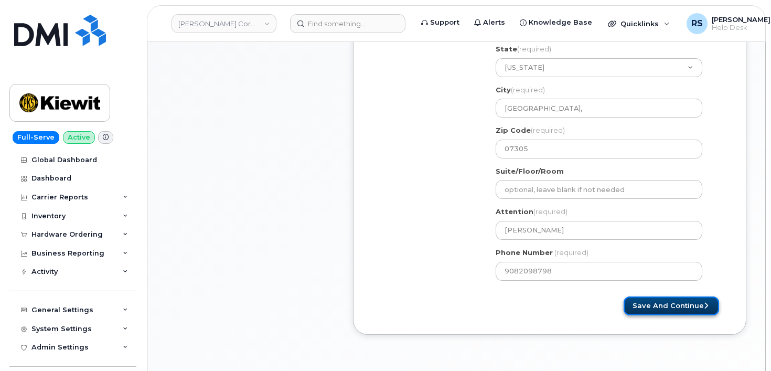
click at [674, 307] on button "Save and Continue" at bounding box center [670, 305] width 95 height 19
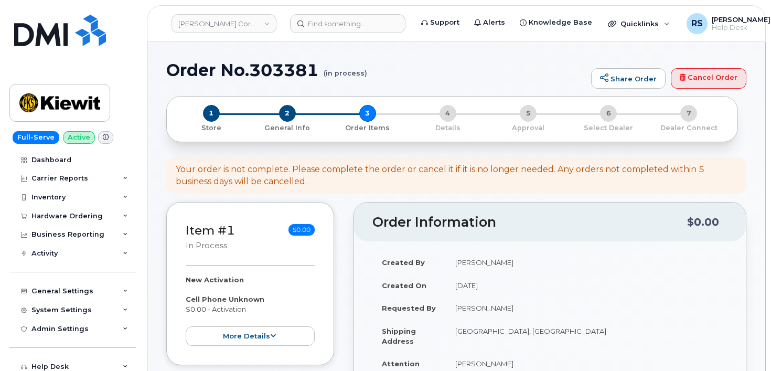
select select
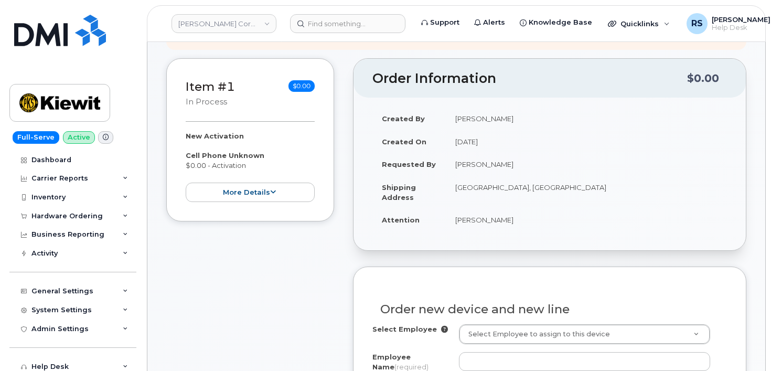
scroll to position [140, 0]
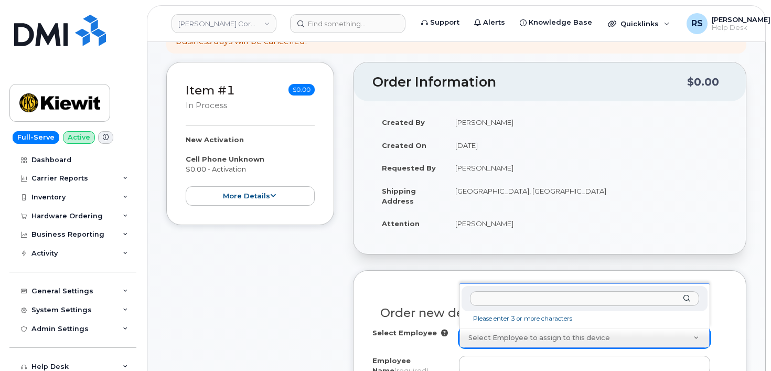
click at [489, 301] on input "text" at bounding box center [584, 298] width 229 height 15
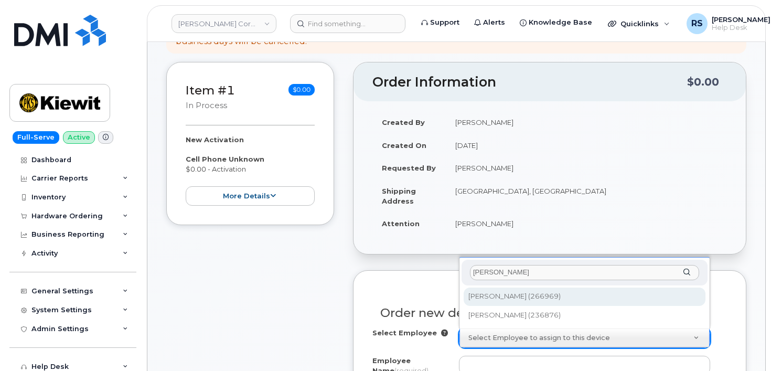
type input "[PERSON_NAME]"
type input "2148104"
type input "[PERSON_NAME]"
type input "Foot of [GEOGRAPHIC_DATA]"
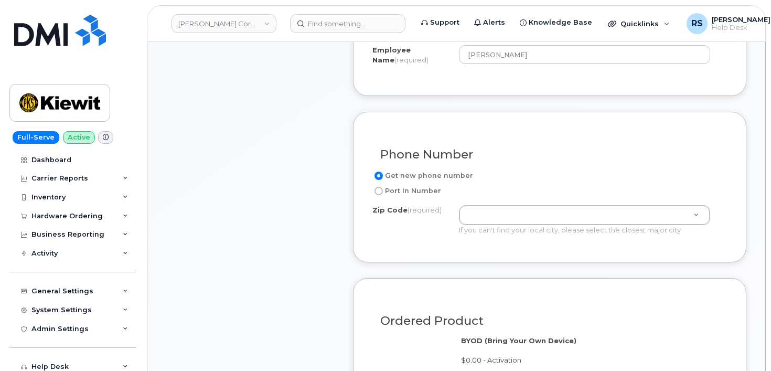
scroll to position [455, 0]
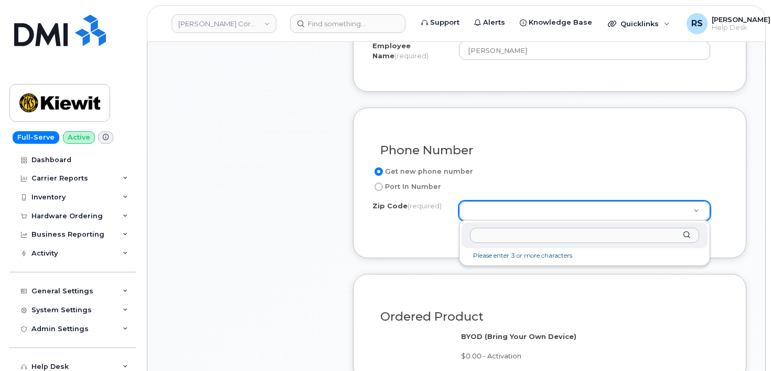
click at [480, 233] on input "Zip Code (required)" at bounding box center [584, 235] width 229 height 15
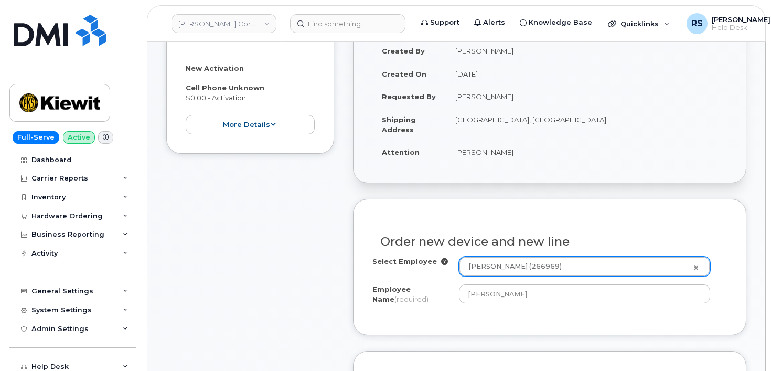
scroll to position [210, 0]
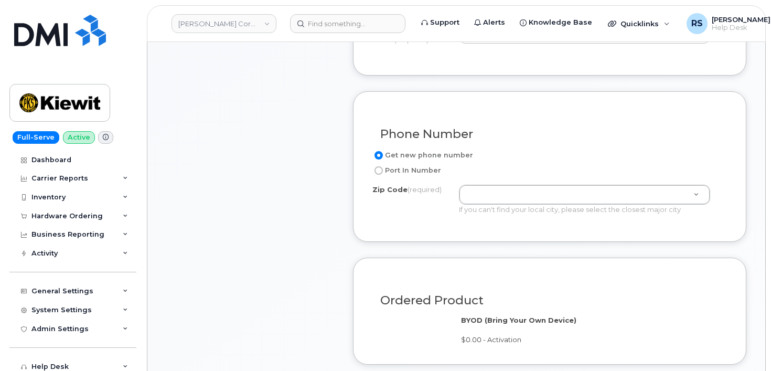
click at [587, 118] on div "Phone Number" at bounding box center [549, 130] width 354 height 38
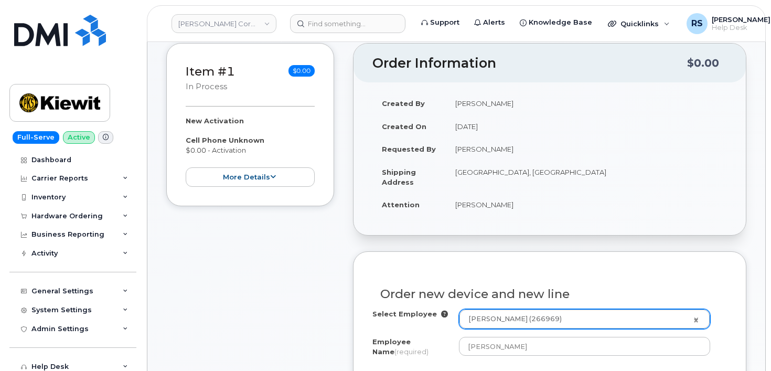
scroll to position [156, 0]
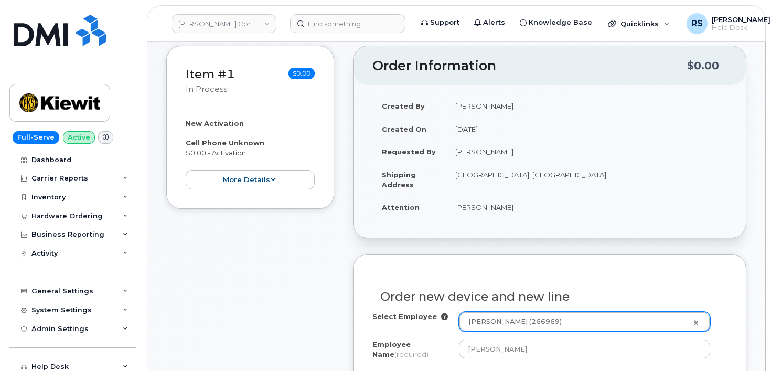
click at [590, 174] on td "[GEOGRAPHIC_DATA], [GEOGRAPHIC_DATA]" at bounding box center [586, 179] width 281 height 33
copy td "07305"
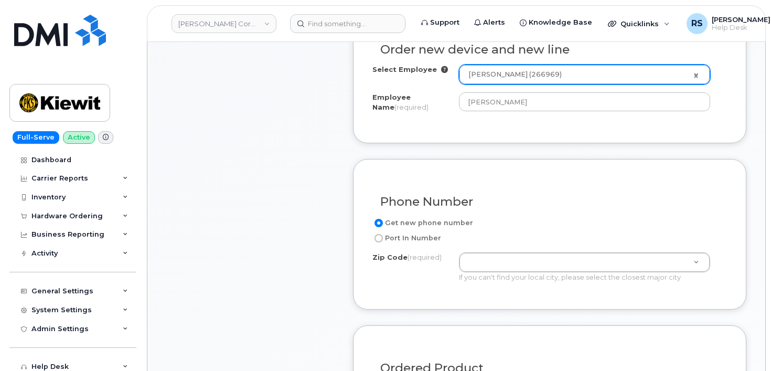
scroll to position [471, 0]
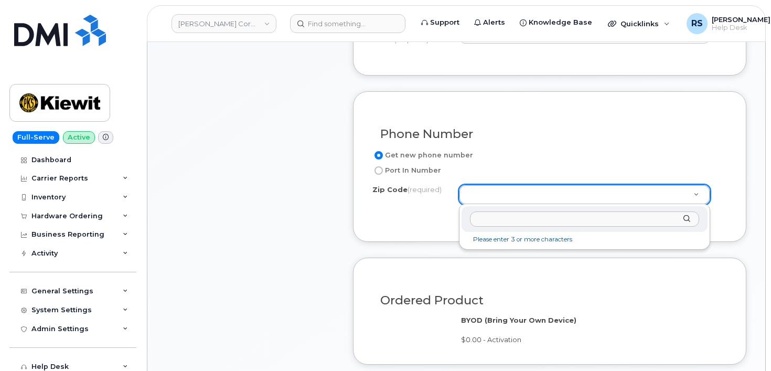
click at [483, 216] on input "Zip Code (required)" at bounding box center [584, 218] width 229 height 15
paste input "07305"
type input "07305"
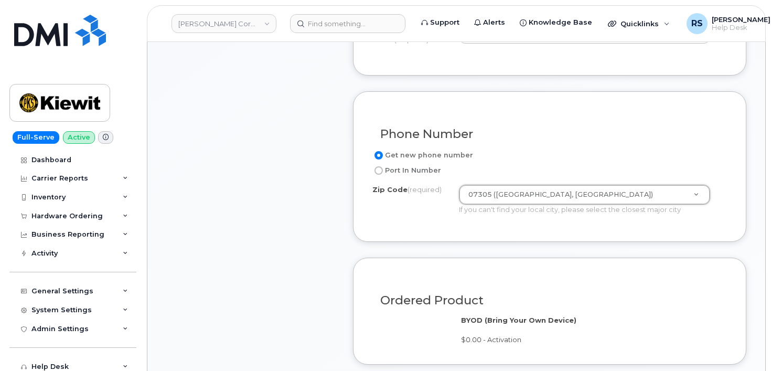
type input "07305 (Jersey City, NJ)"
click at [428, 226] on div "Phone Number Get new phone number Port In Number Zip Code (required) 07305 (Jer…" at bounding box center [549, 166] width 393 height 150
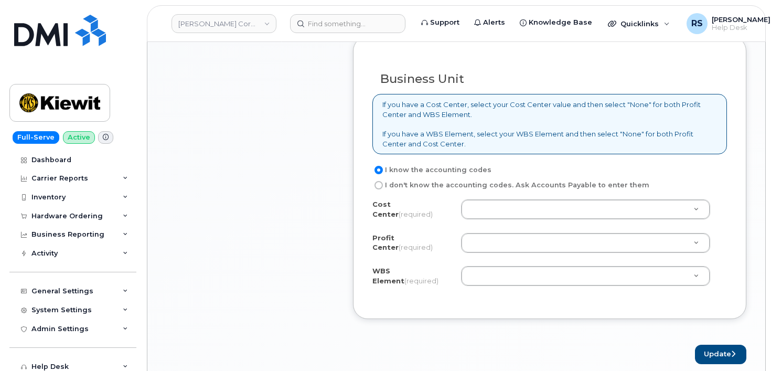
scroll to position [820, 0]
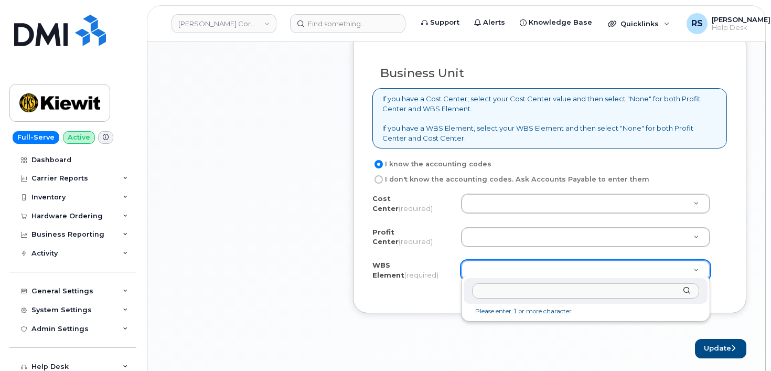
click at [488, 295] on input "text" at bounding box center [585, 290] width 227 height 15
type input "108030.1344"
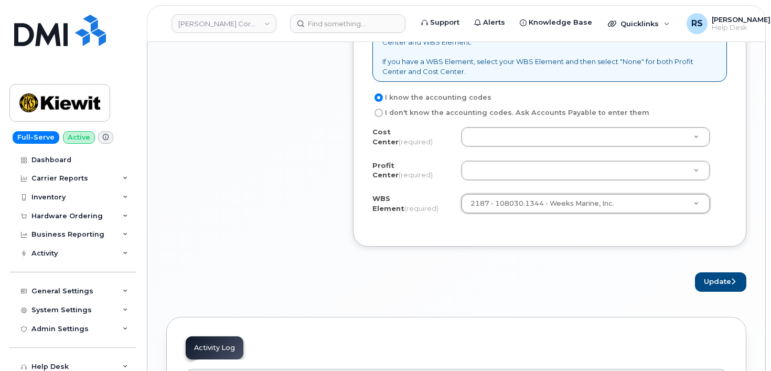
scroll to position [960, 0]
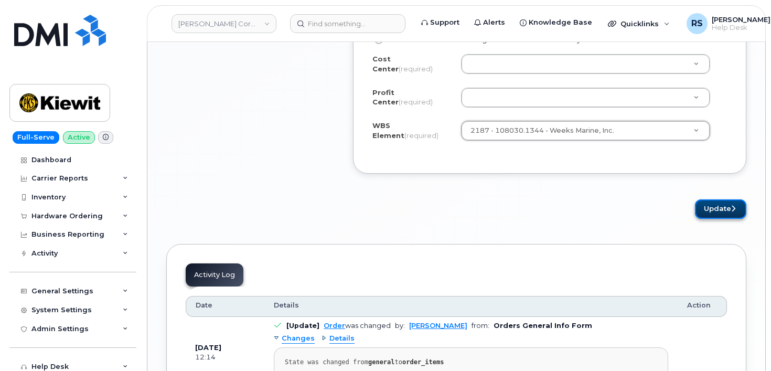
click at [714, 203] on button "Update" at bounding box center [720, 208] width 51 height 19
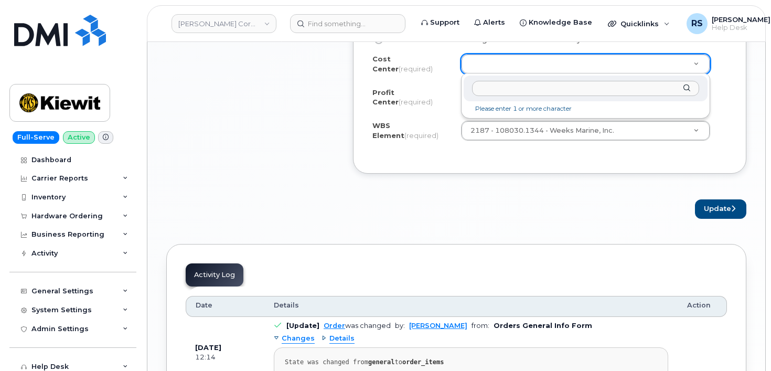
click at [496, 94] on input "text" at bounding box center [585, 88] width 227 height 15
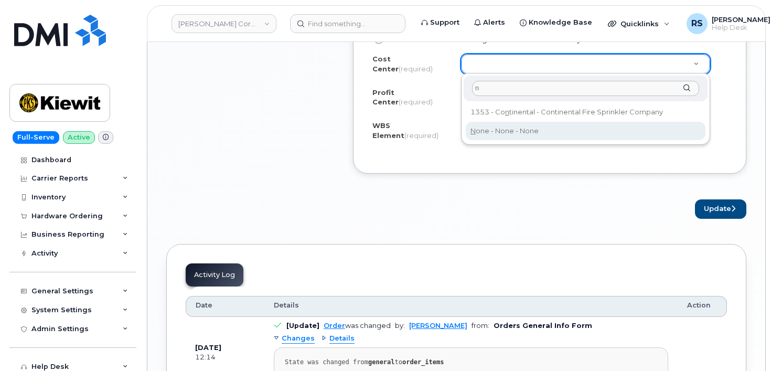
type input "n"
type input "None"
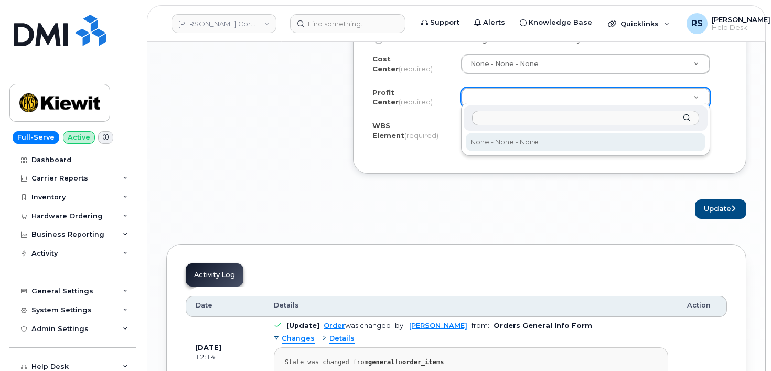
click at [488, 121] on input "text" at bounding box center [585, 118] width 227 height 15
select select "None"
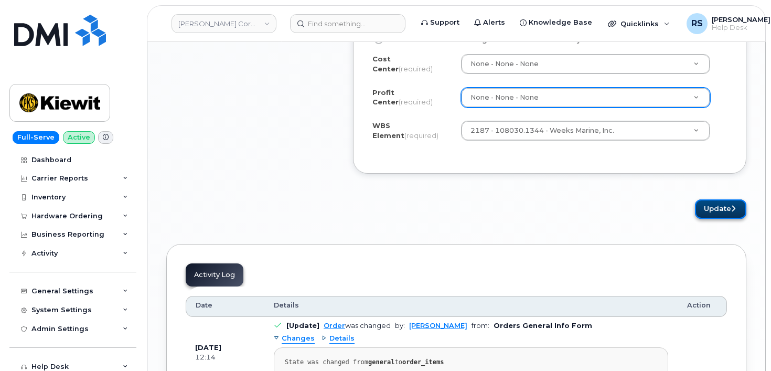
click at [718, 203] on button "Update" at bounding box center [720, 208] width 51 height 19
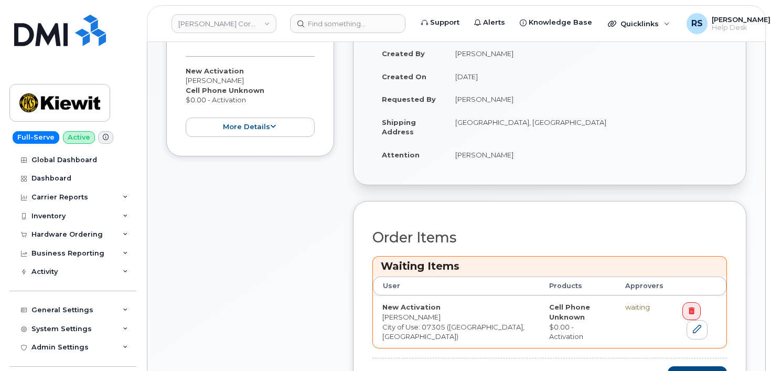
scroll to position [279, 0]
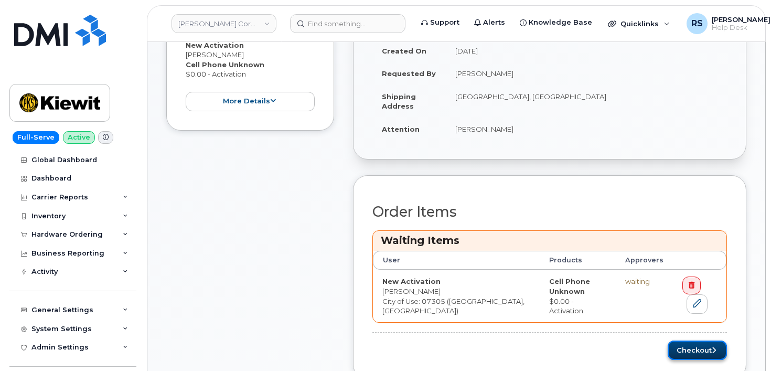
click at [695, 340] on button "Checkout" at bounding box center [696, 349] width 59 height 19
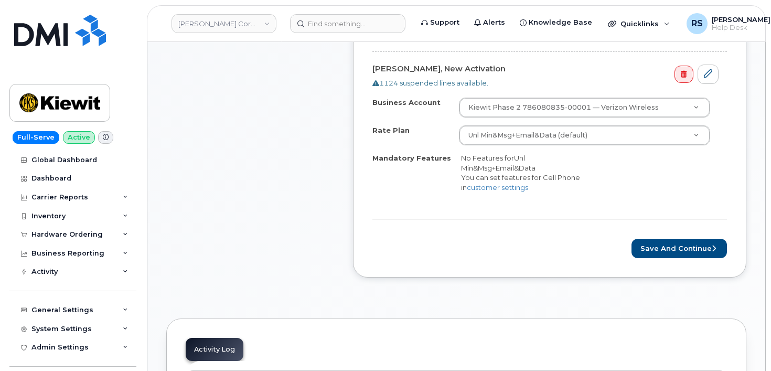
scroll to position [384, 0]
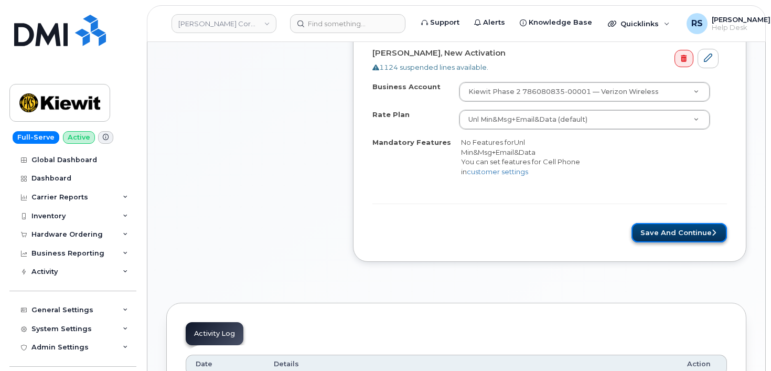
click at [670, 231] on button "Save and Continue" at bounding box center [678, 232] width 95 height 19
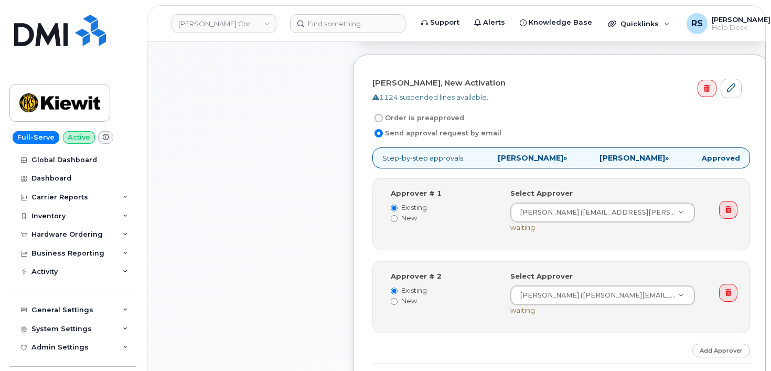
scroll to position [315, 0]
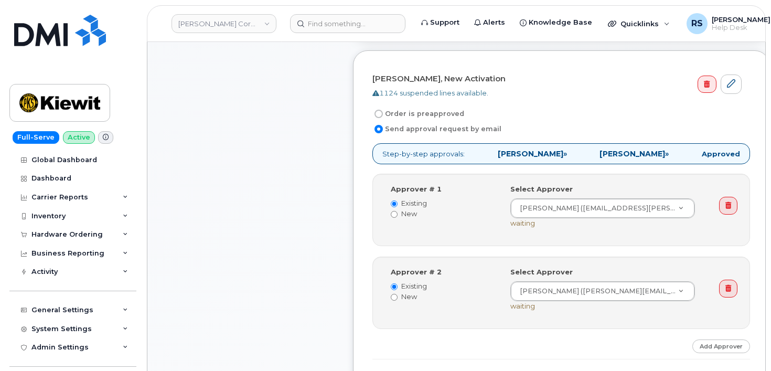
click at [377, 113] on input "Order is preapproved" at bounding box center [378, 114] width 8 height 8
radio input "true"
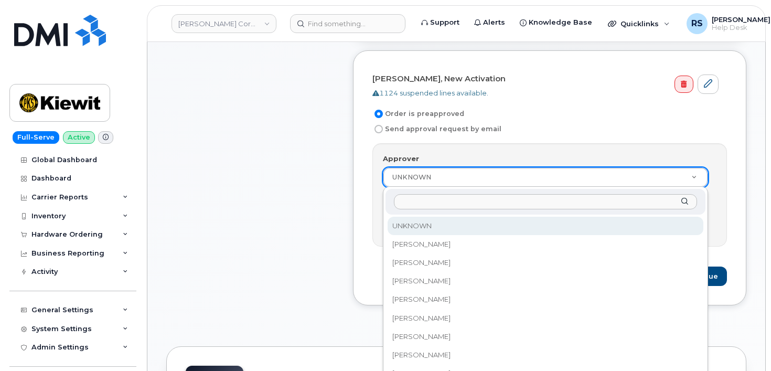
click at [413, 199] on input "Approver" at bounding box center [545, 201] width 303 height 15
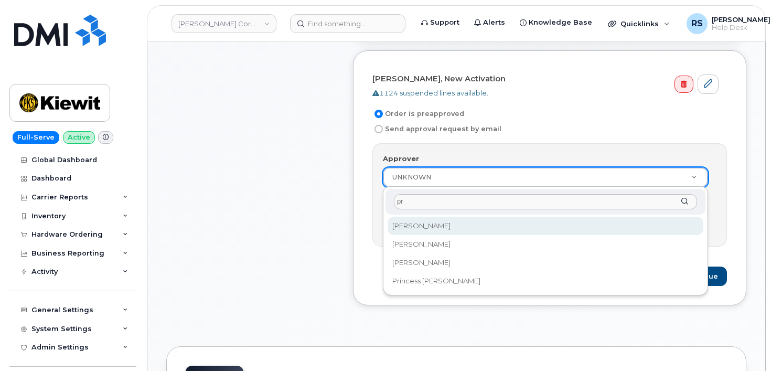
type input "p"
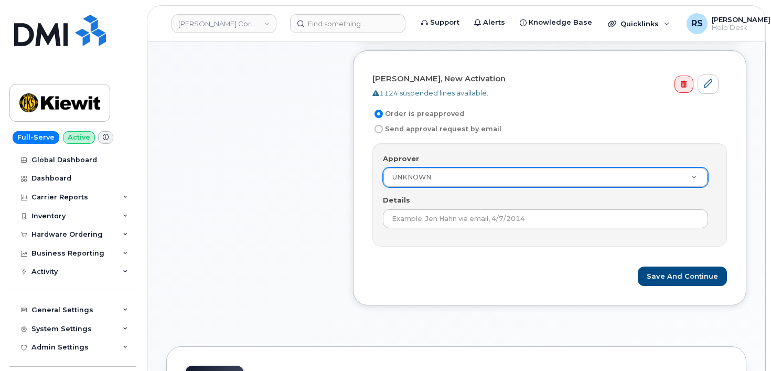
click at [323, 210] on div "Item #1 Waiting On Approval $0.00 New Activation Samuel Henry Cell Phone Unknow…" at bounding box center [250, 82] width 168 height 478
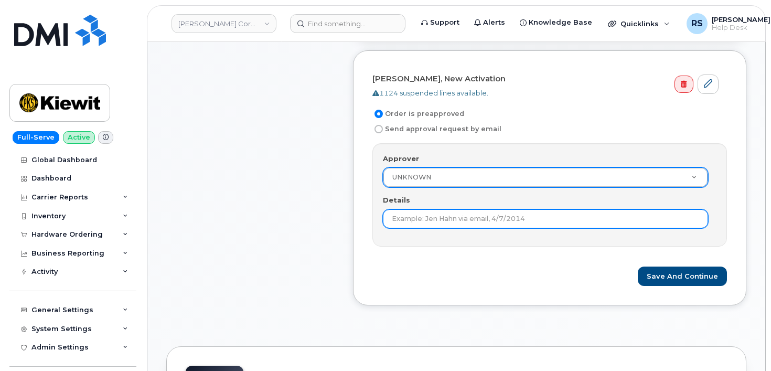
click at [399, 217] on input "Details" at bounding box center [545, 218] width 325 height 19
click at [624, 220] on input "This order is pre-approved as it is within approved cost range." at bounding box center [545, 218] width 325 height 19
paste input "IMEI 867200064537796"
type input "This order is pre-approved as it is within approved cost range. IMEI 8672000645…"
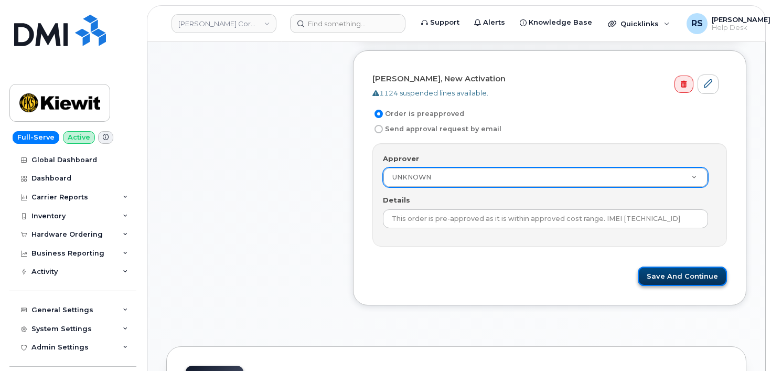
click at [677, 275] on button "Save and Continue" at bounding box center [681, 275] width 89 height 19
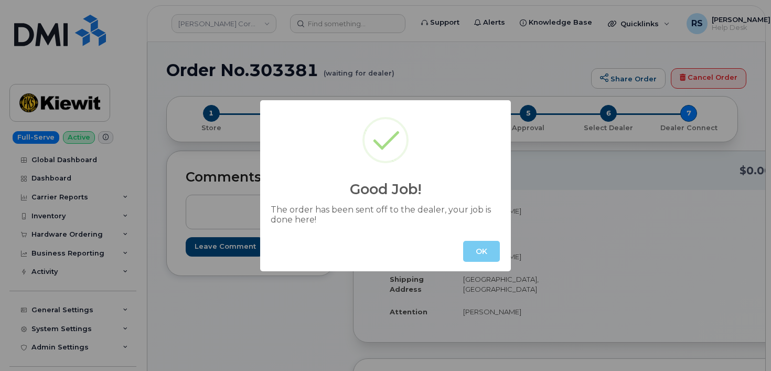
click at [478, 249] on button "OK" at bounding box center [481, 251] width 37 height 21
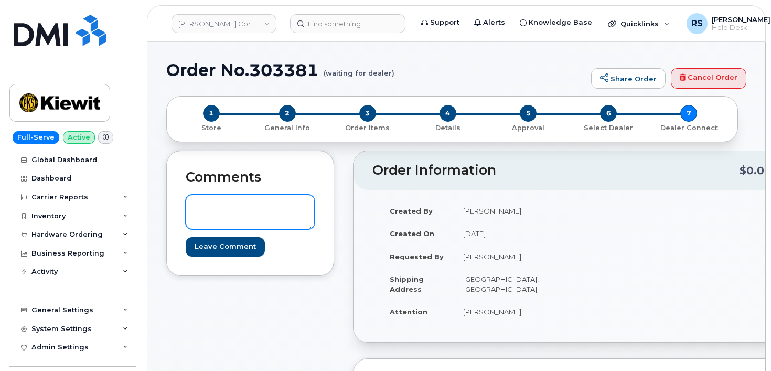
click at [213, 205] on textarea at bounding box center [250, 211] width 129 height 35
paste textarea "IMEI [TECHNICAL_ID]"
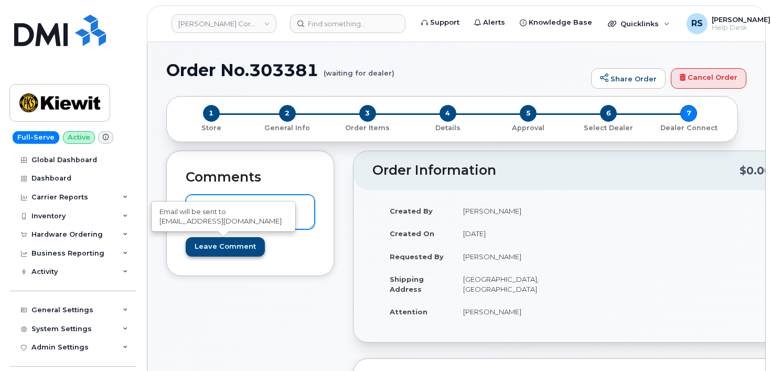
type textarea "IMEI [TECHNICAL_ID]"
click at [230, 247] on input "Leave Comment" at bounding box center [225, 246] width 79 height 19
type input "Create Event"
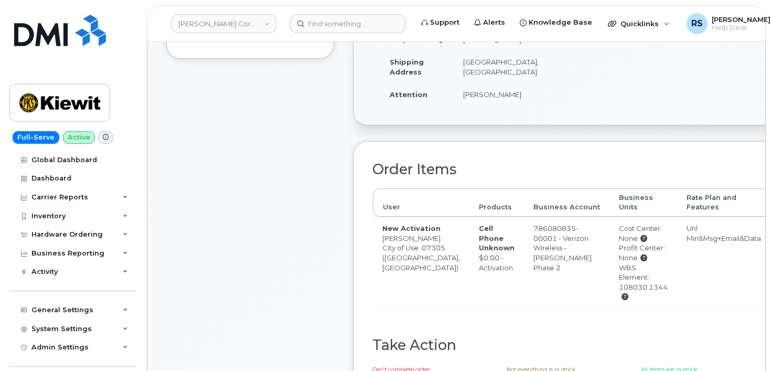
scroll to position [315, 0]
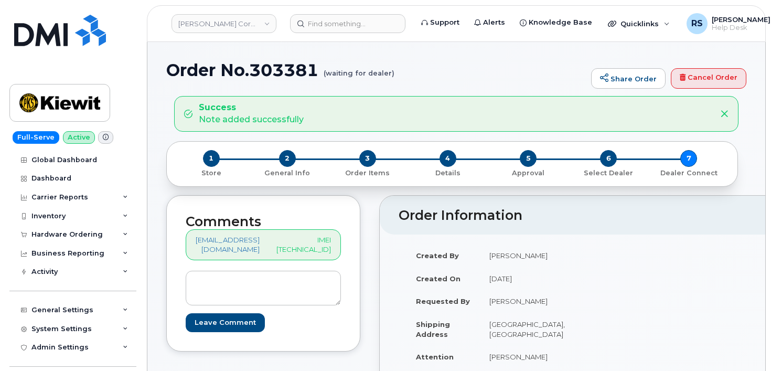
click at [472, 61] on h1 "Order No.303381 (waiting for dealer)" at bounding box center [375, 70] width 419 height 18
click at [278, 68] on h1 "Order No.303381 (waiting for dealer)" at bounding box center [375, 70] width 419 height 18
copy h1 "303381"
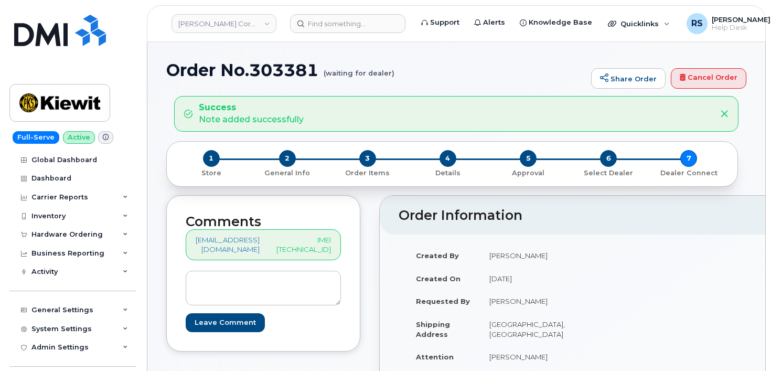
click at [9, 359] on div "Full-Serve Active Global Dashboard Dashboard Carrier Reports Monthly Billing Da…" at bounding box center [71, 185] width 142 height 371
drag, startPoint x: 319, startPoint y: 69, endPoint x: 167, endPoint y: 67, distance: 151.5
click at [167, 67] on h1 "Order No.303381 (waiting for dealer)" at bounding box center [375, 70] width 419 height 18
copy h1 "Order No.303381"
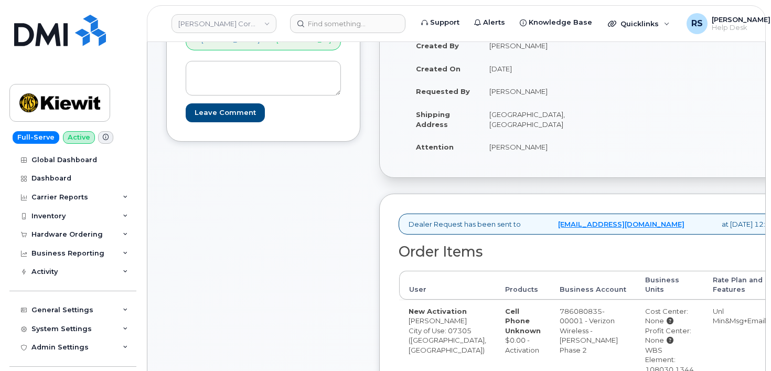
scroll to position [210, 0]
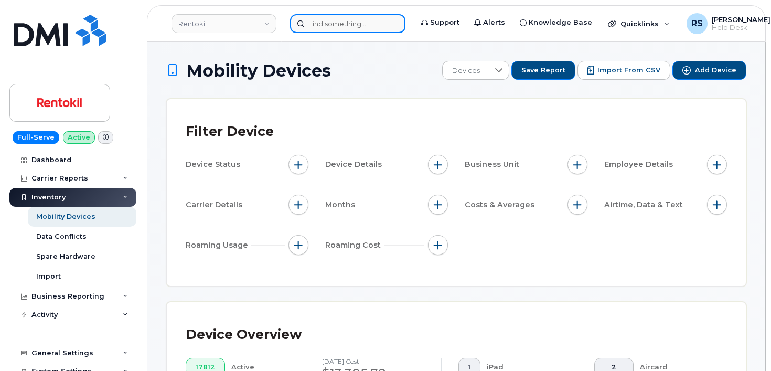
click at [318, 24] on input at bounding box center [347, 23] width 115 height 19
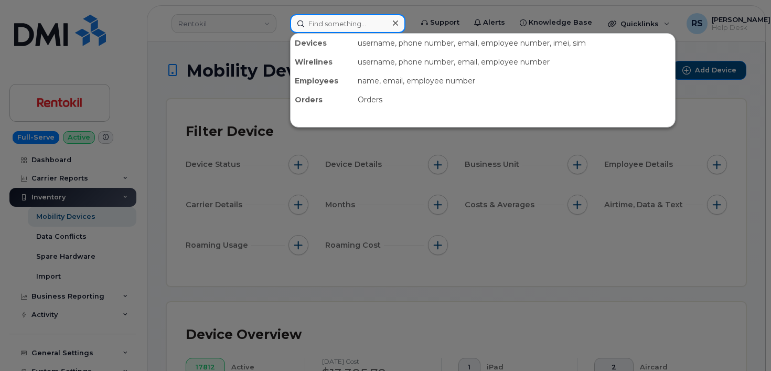
paste input "303276"
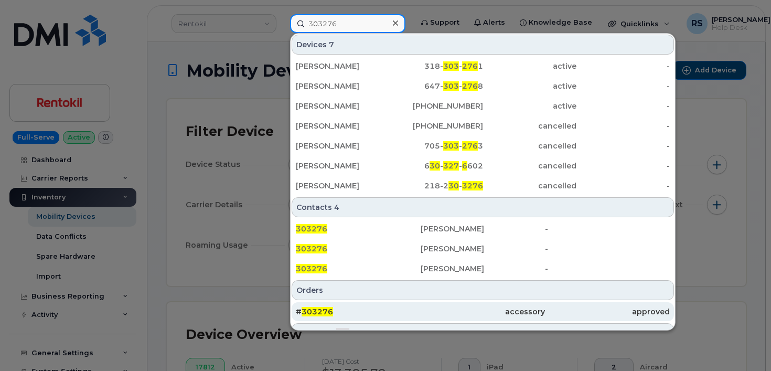
type input "303276"
click at [315, 310] on span "303276" at bounding box center [316, 311] width 31 height 9
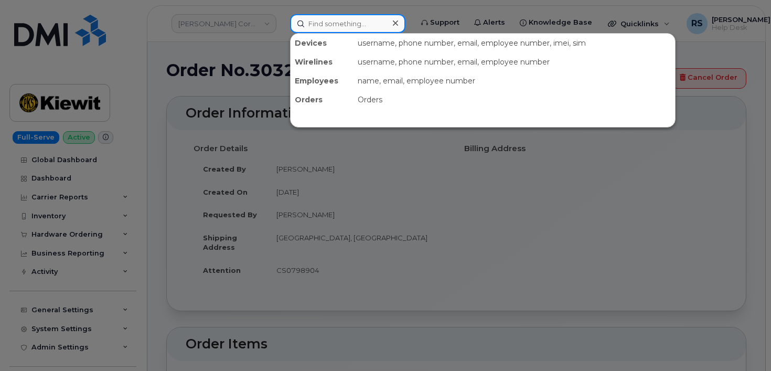
click at [319, 22] on input at bounding box center [347, 23] width 115 height 19
paste input "303381"
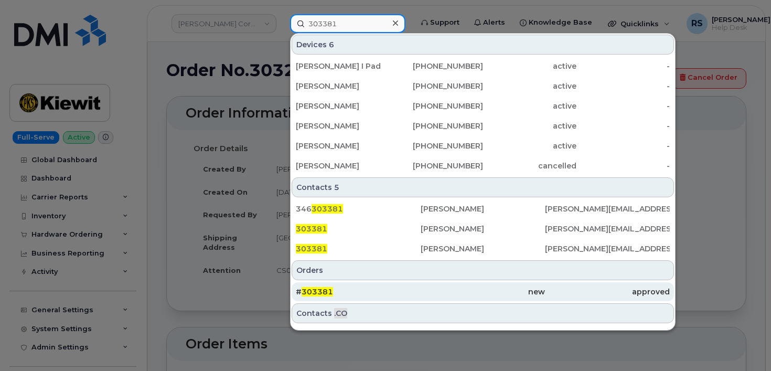
type input "303381"
click at [310, 286] on div "# 303381" at bounding box center [358, 291] width 125 height 19
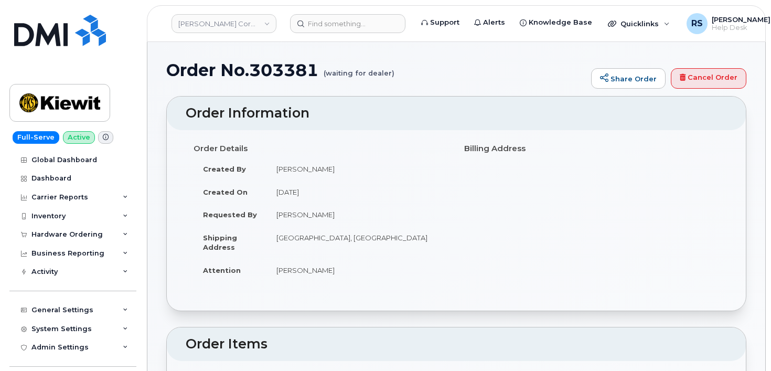
scroll to position [35, 0]
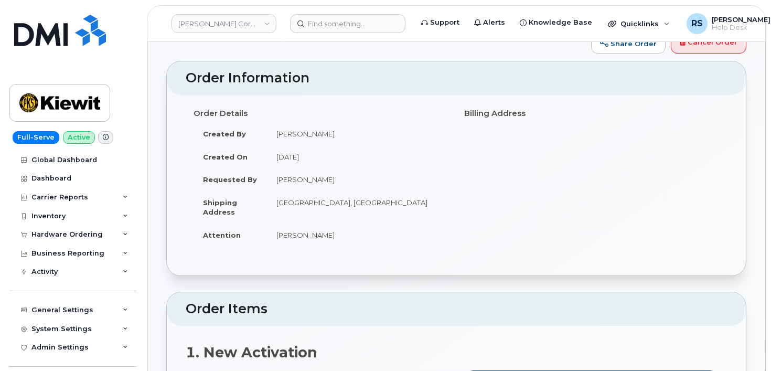
click at [4, 326] on div "Full-Serve Active Global Dashboard Dashboard Carrier Reports Monthly Billing Da…" at bounding box center [71, 185] width 142 height 371
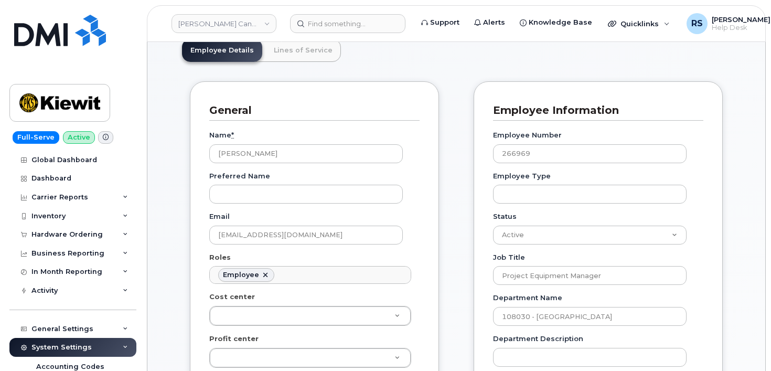
scroll to position [70, 0]
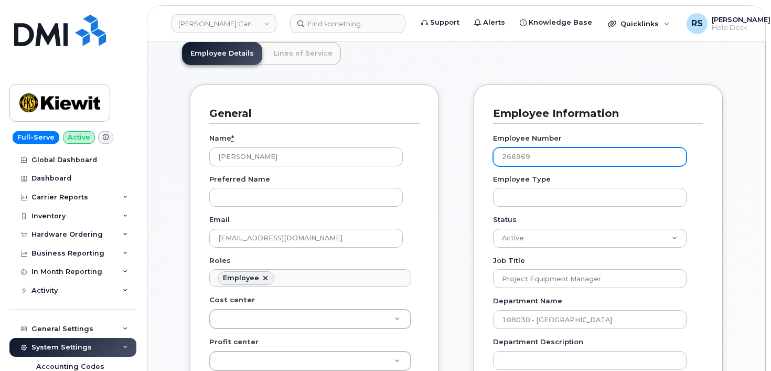
click at [521, 155] on input "266969" at bounding box center [589, 156] width 193 height 19
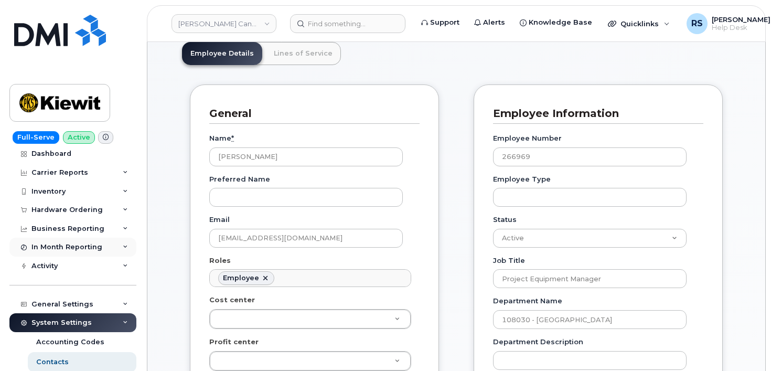
scroll to position [105, 0]
